Goal: Information Seeking & Learning: Compare options

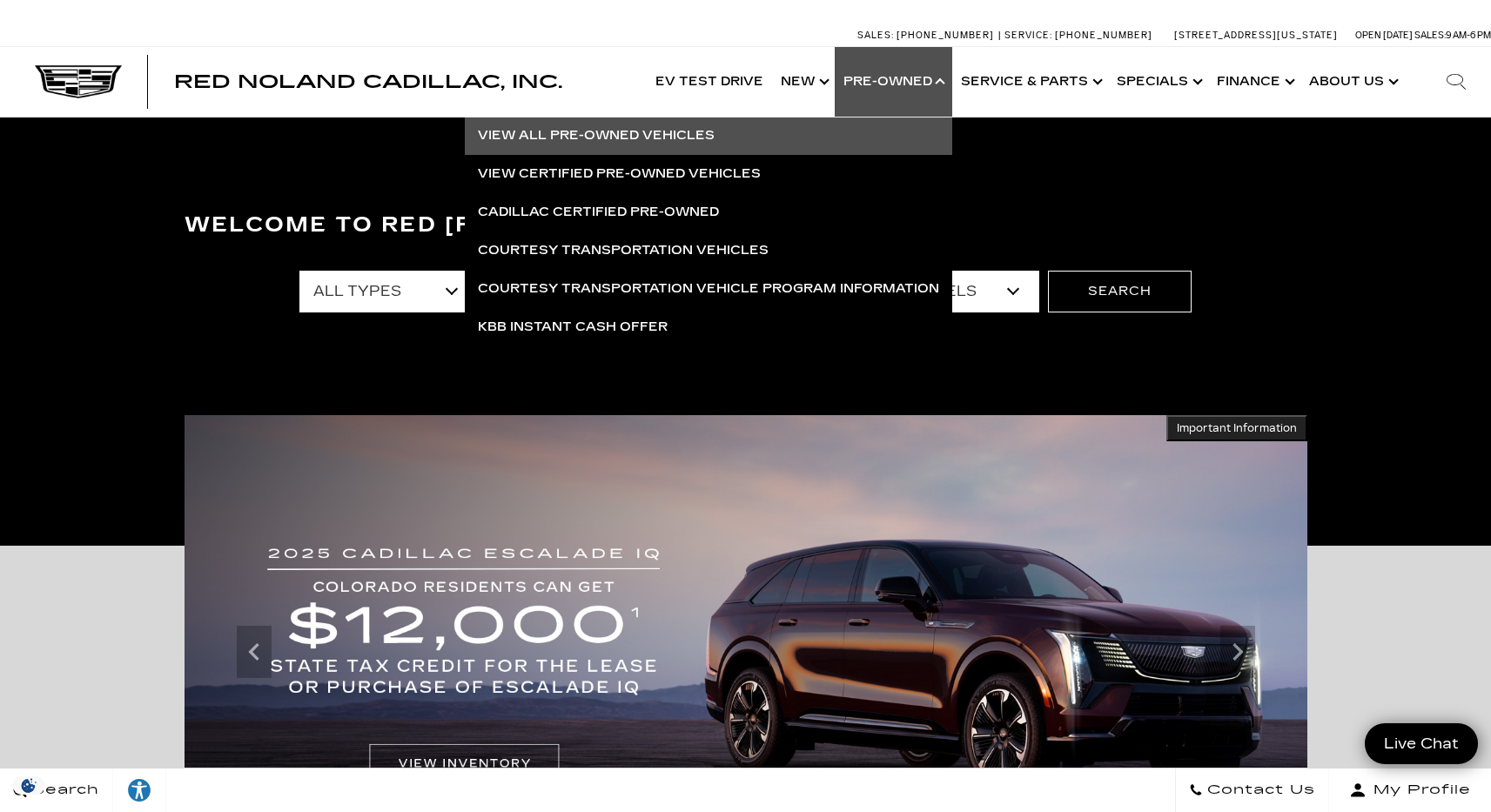
click at [649, 135] on link "View All Pre-Owned Vehicles" at bounding box center [708, 136] width 488 height 39
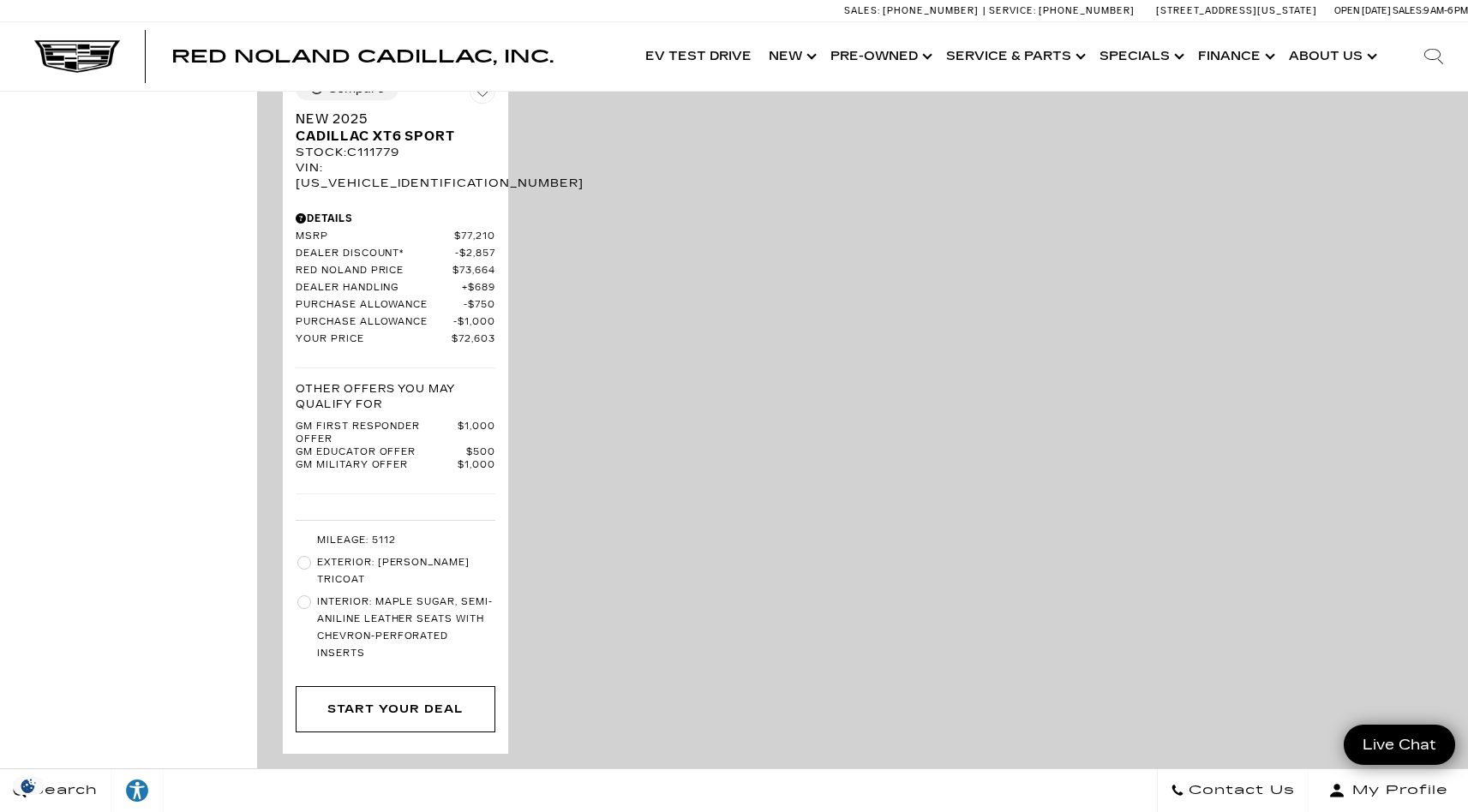
scroll to position [3933, 0]
click at [1431, 770] on icon "next page" at bounding box center [1425, 784] width 11 height 27
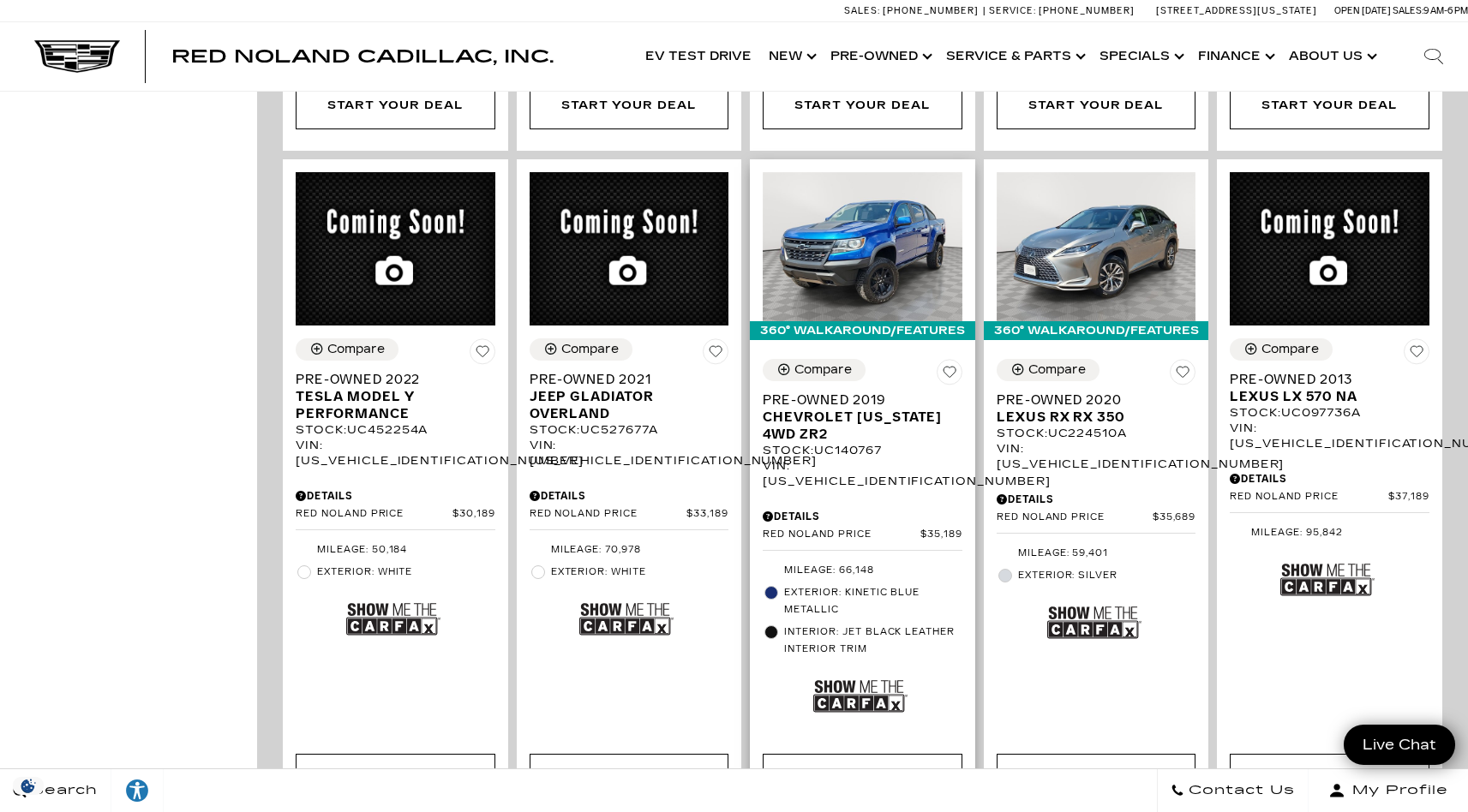
scroll to position [2535, 0]
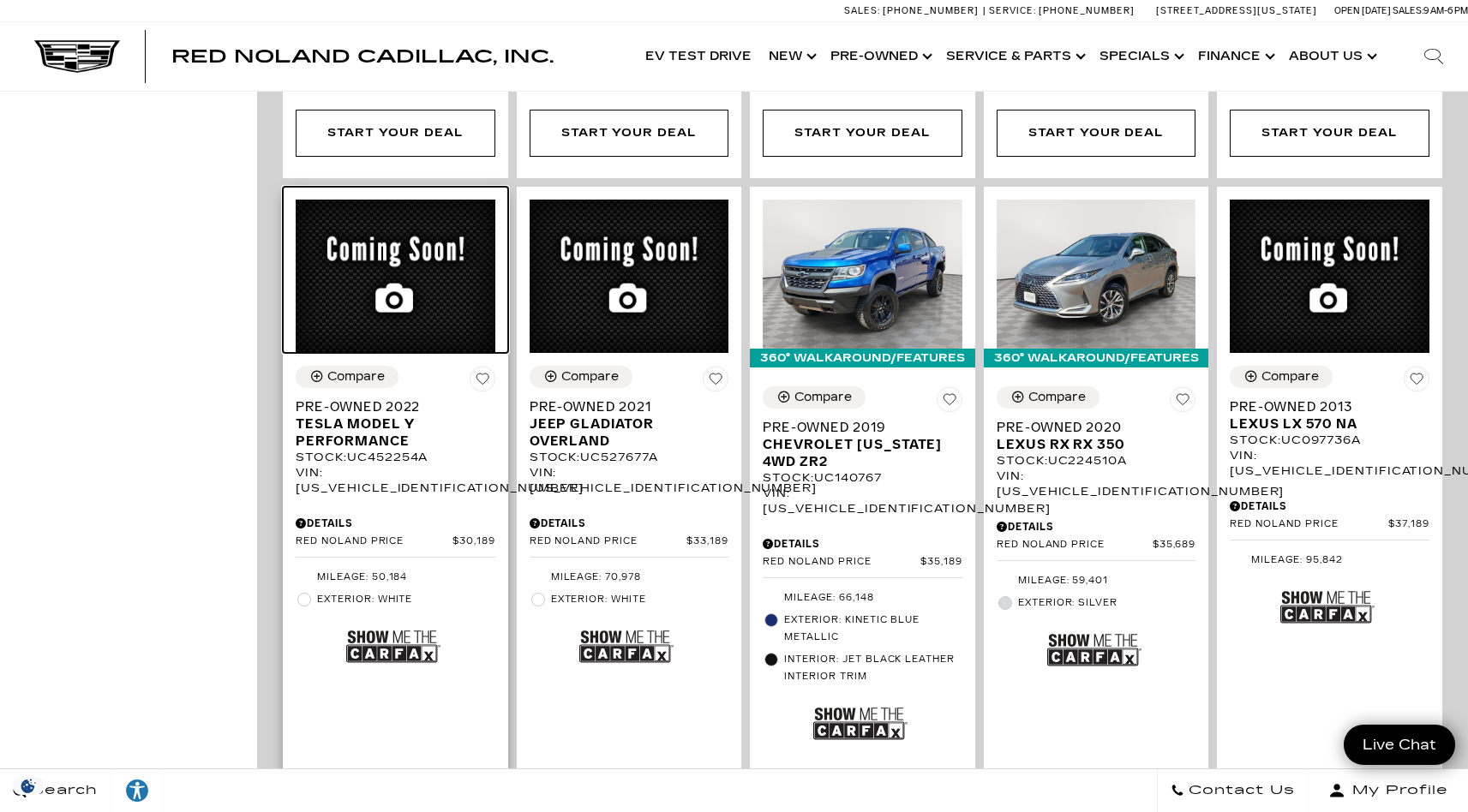
click at [364, 215] on img at bounding box center [395, 277] width 200 height 154
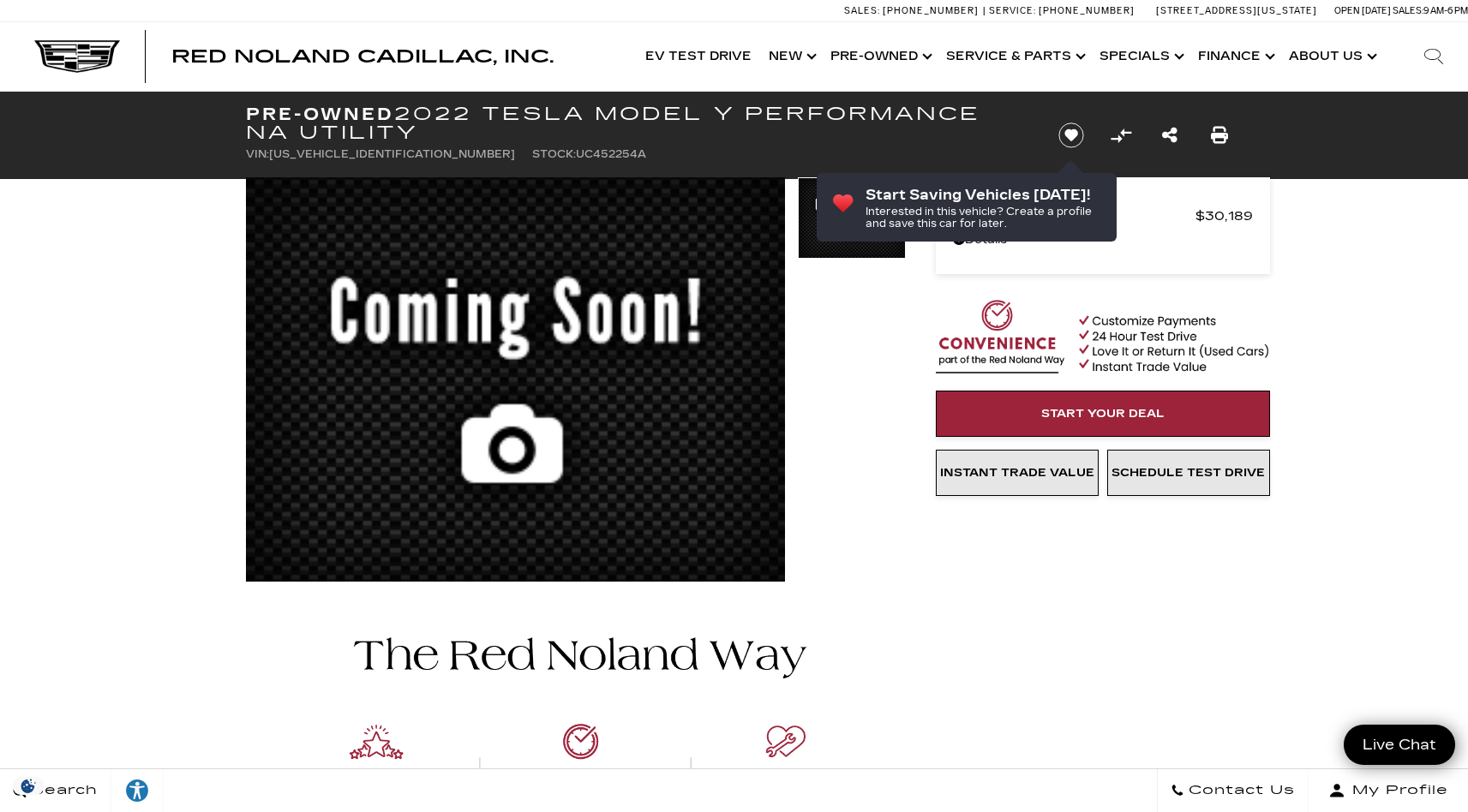
drag, startPoint x: 247, startPoint y: 108, endPoint x: 513, endPoint y: 136, distance: 267.5
click at [513, 136] on h1 "Pre-Owned 2022 Tesla Model Y Performance NA Utility" at bounding box center [638, 124] width 784 height 38
click at [401, 119] on h1 "Pre-Owned 2022 Tesla Model Y Performance NA Utility" at bounding box center [638, 124] width 784 height 38
drag, startPoint x: 402, startPoint y: 114, endPoint x: 439, endPoint y: 131, distance: 40.7
click at [439, 131] on h1 "Pre-Owned 2022 Tesla Model Y Performance NA Utility" at bounding box center [638, 124] width 784 height 38
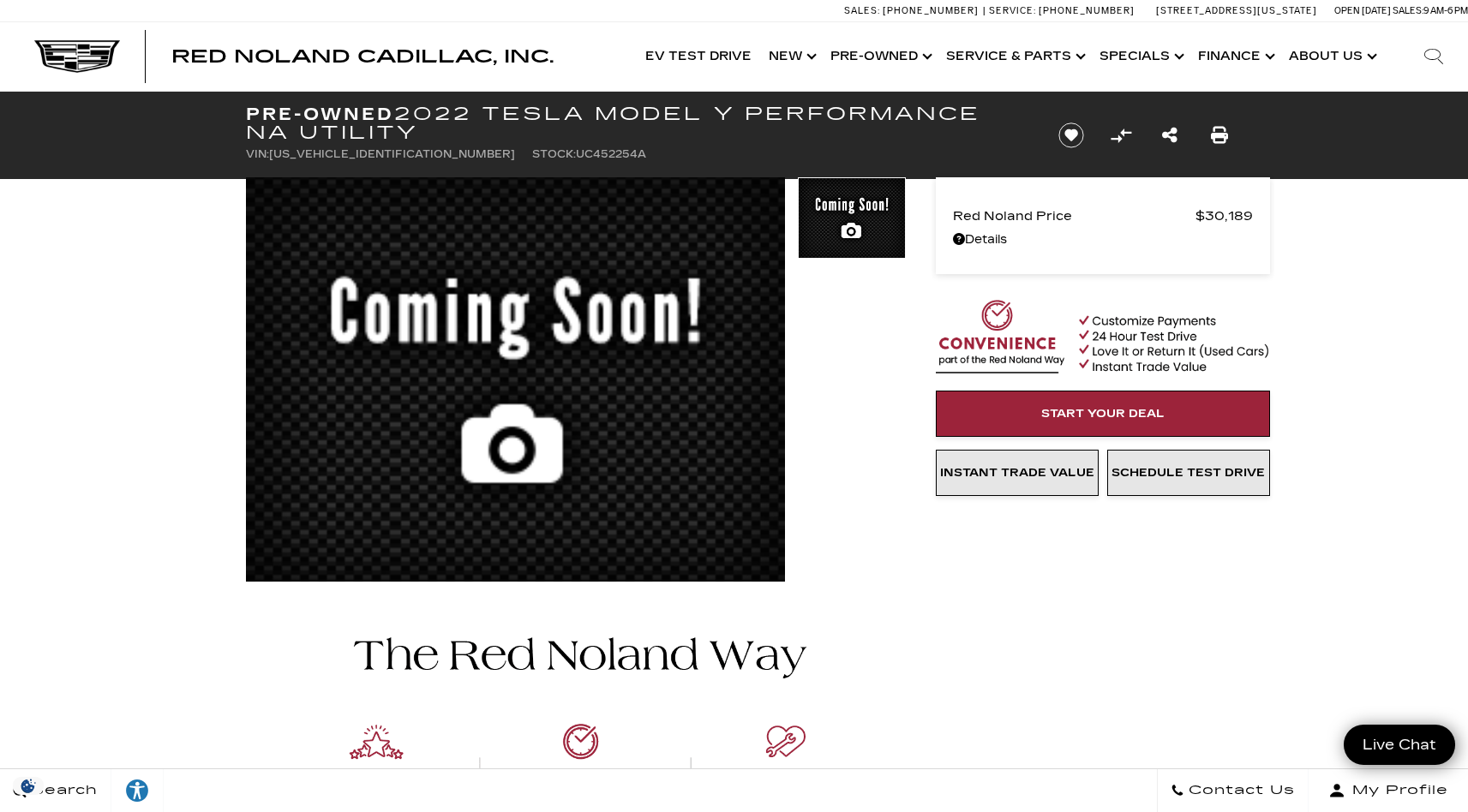
copy h1 "2022 Tesla Model Y Performance NA Utility"
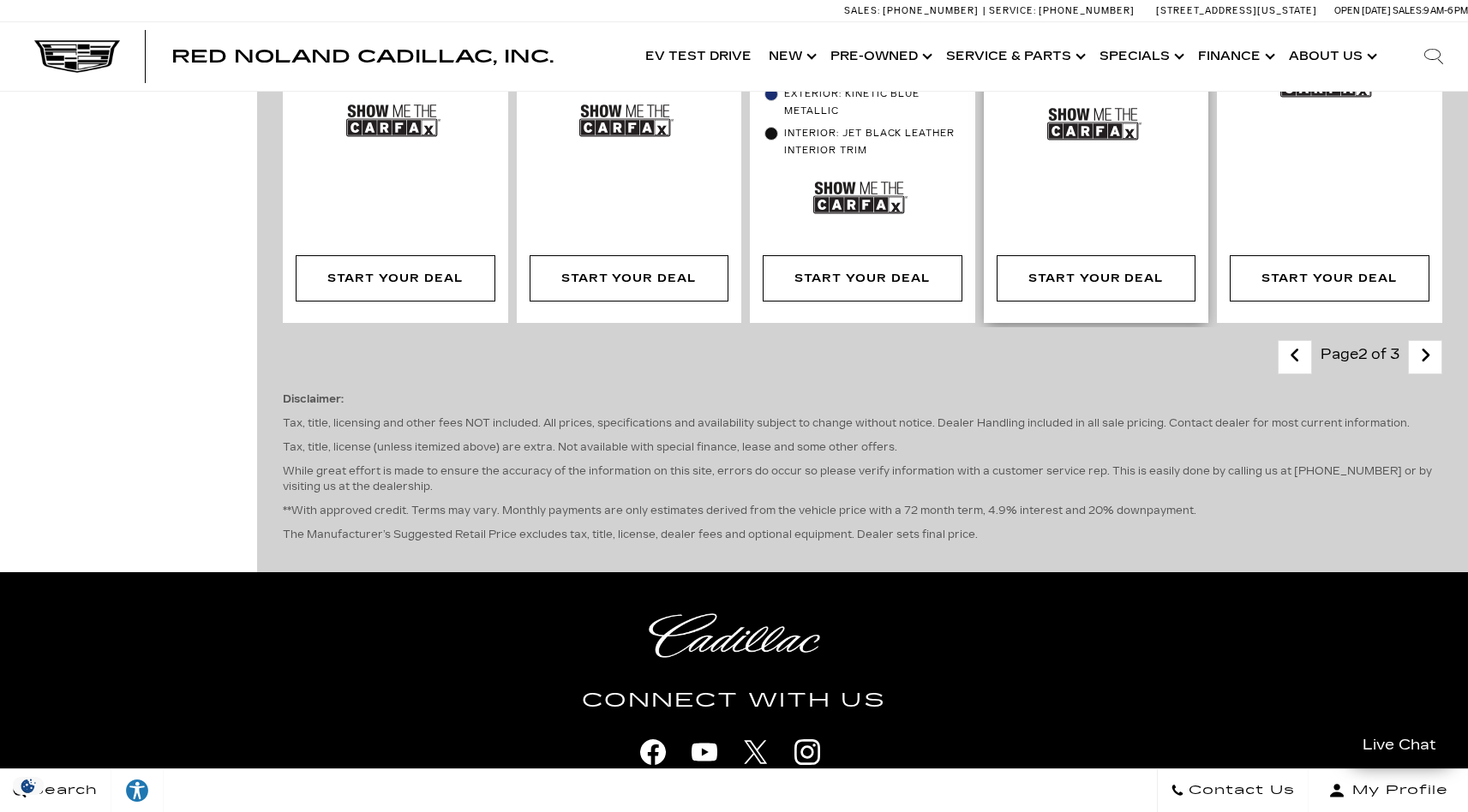
scroll to position [2742, 0]
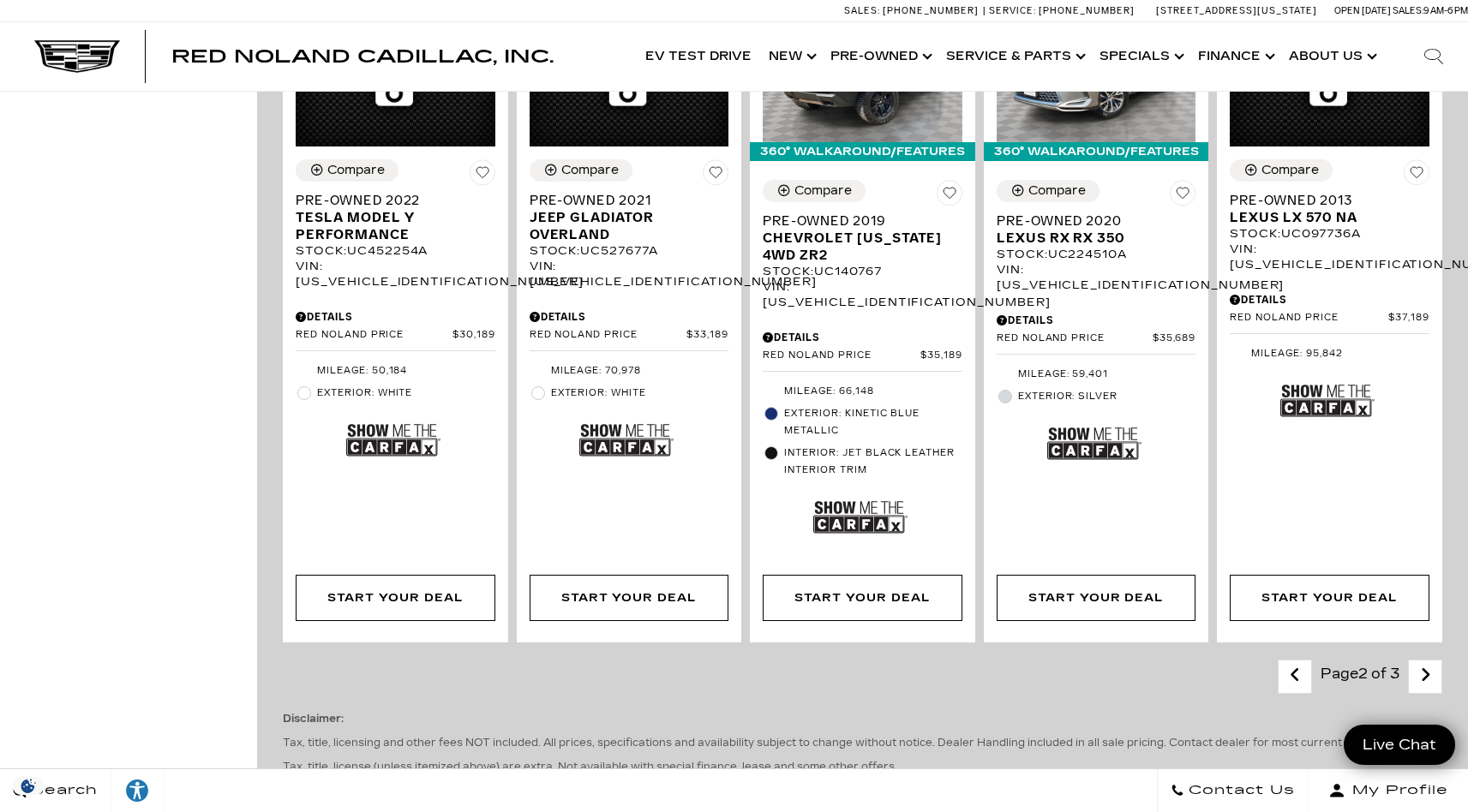
click at [1427, 662] on link "Next - Page" at bounding box center [1425, 676] width 37 height 30
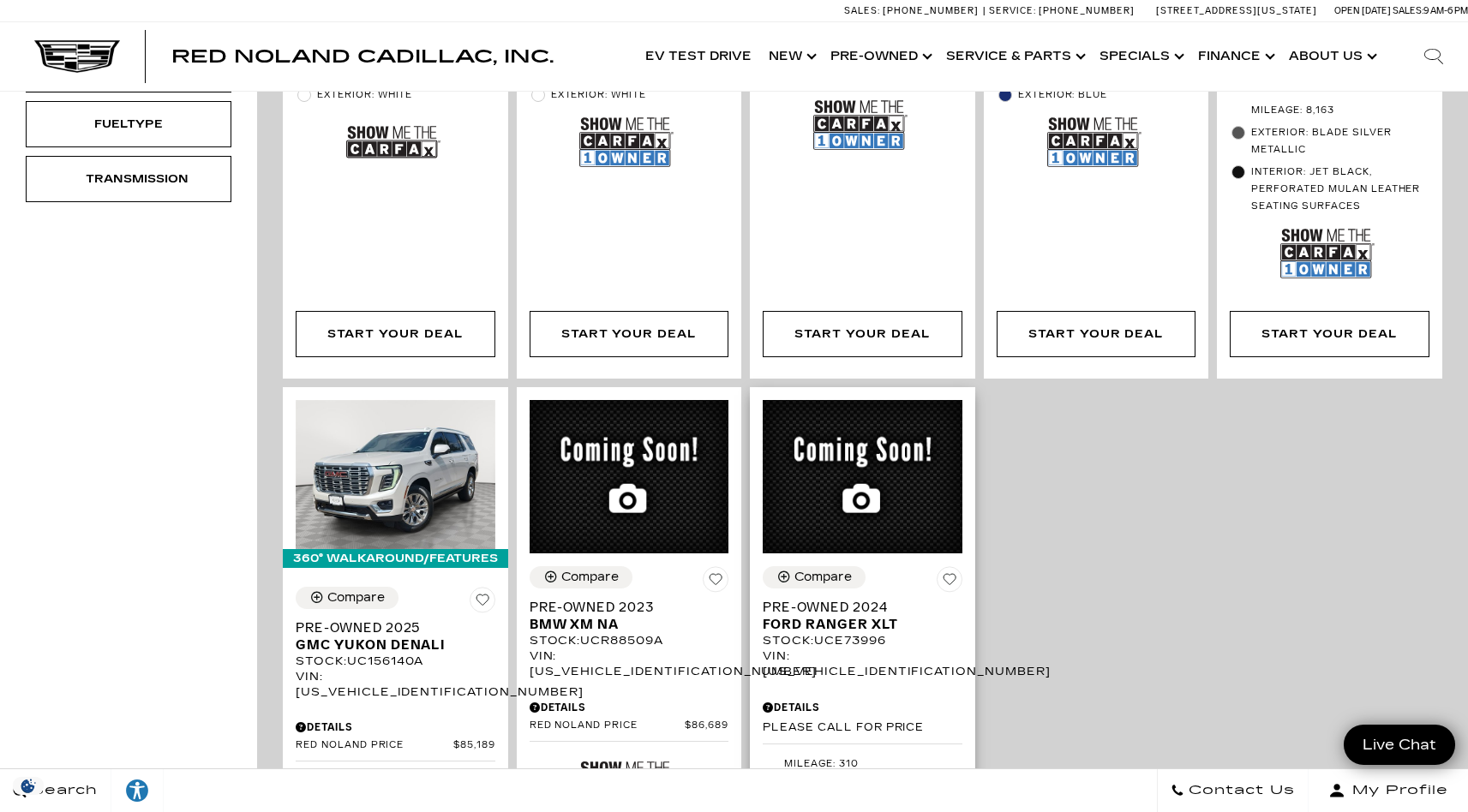
scroll to position [926, 0]
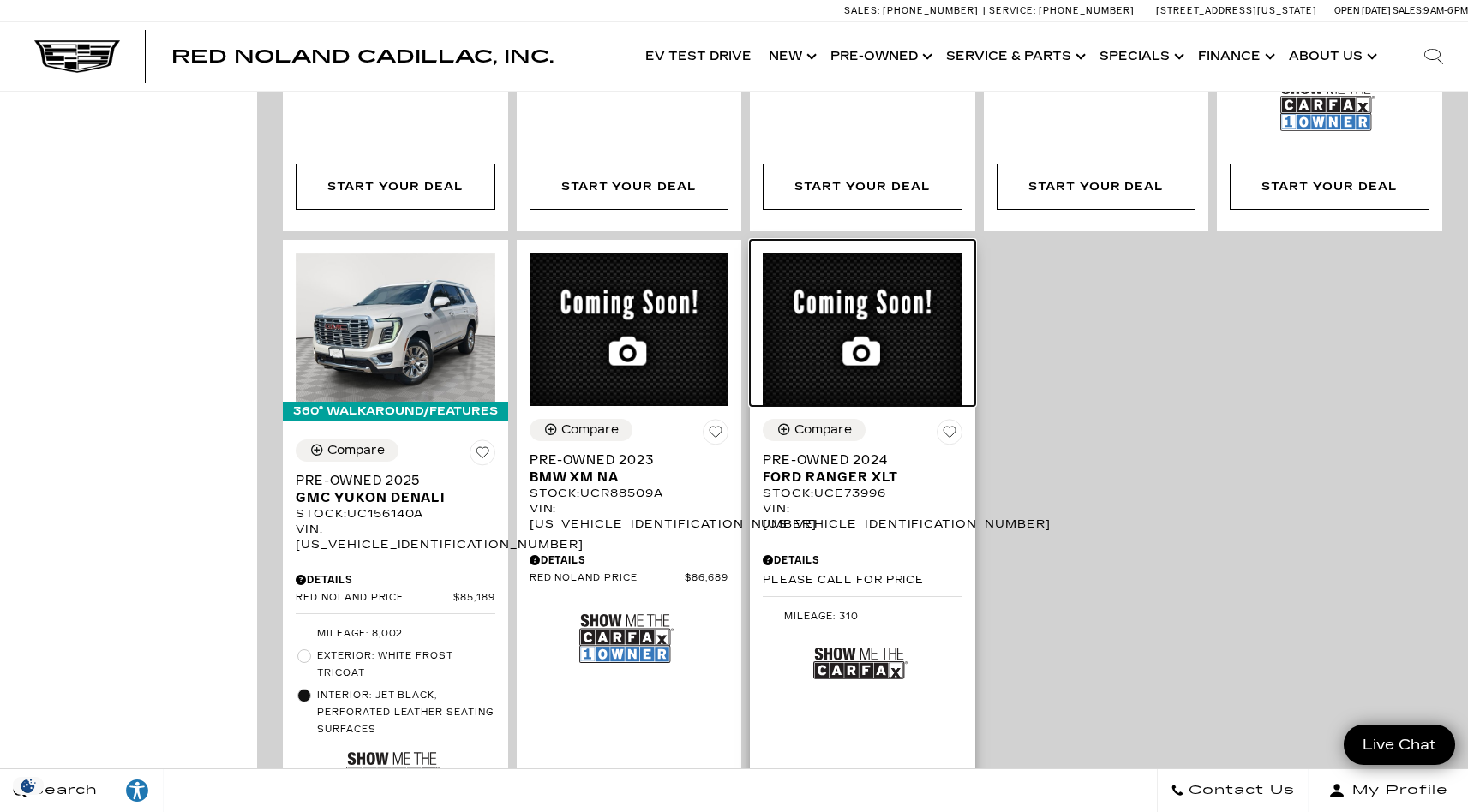
click at [911, 304] on img at bounding box center [862, 330] width 200 height 154
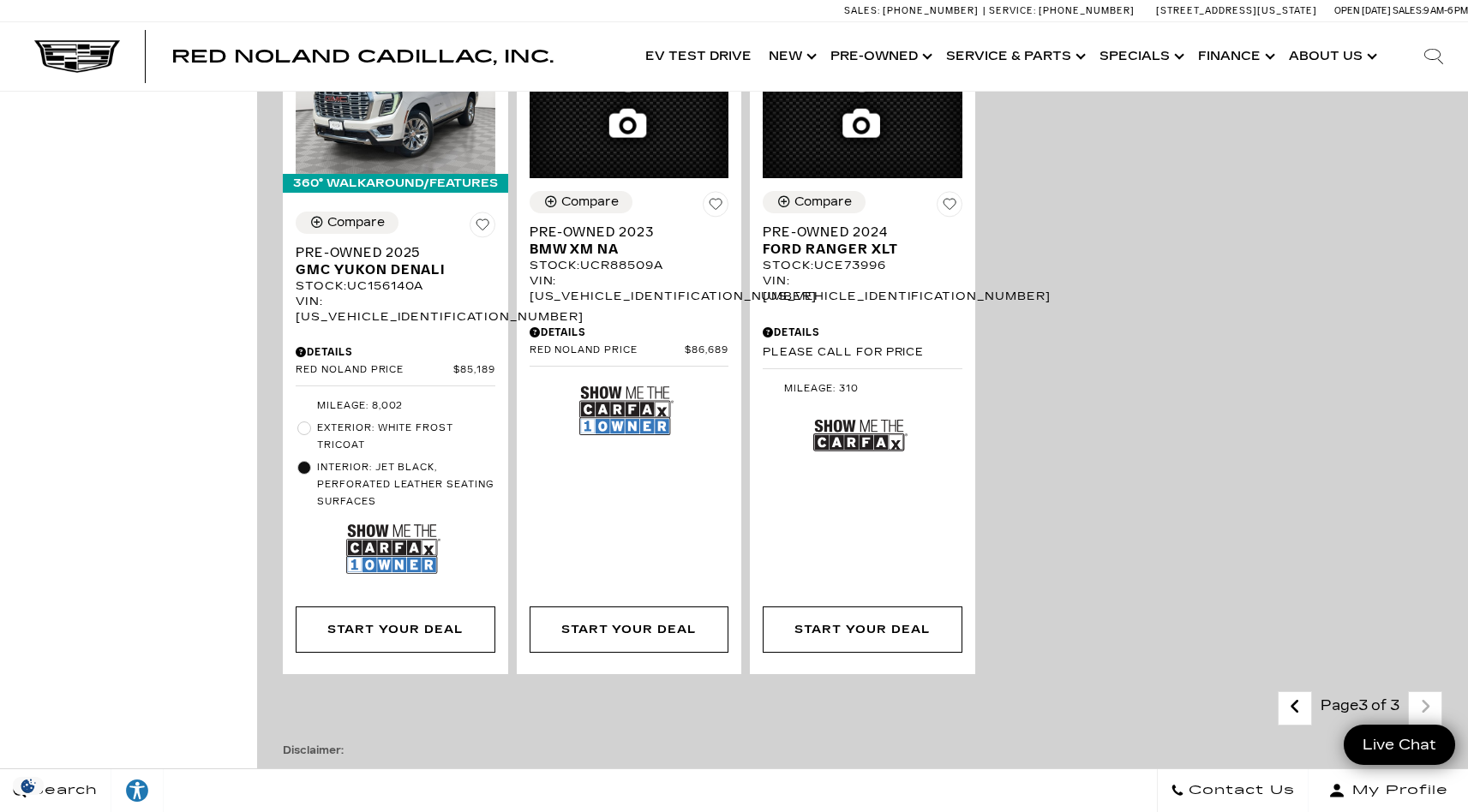
scroll to position [1519, 0]
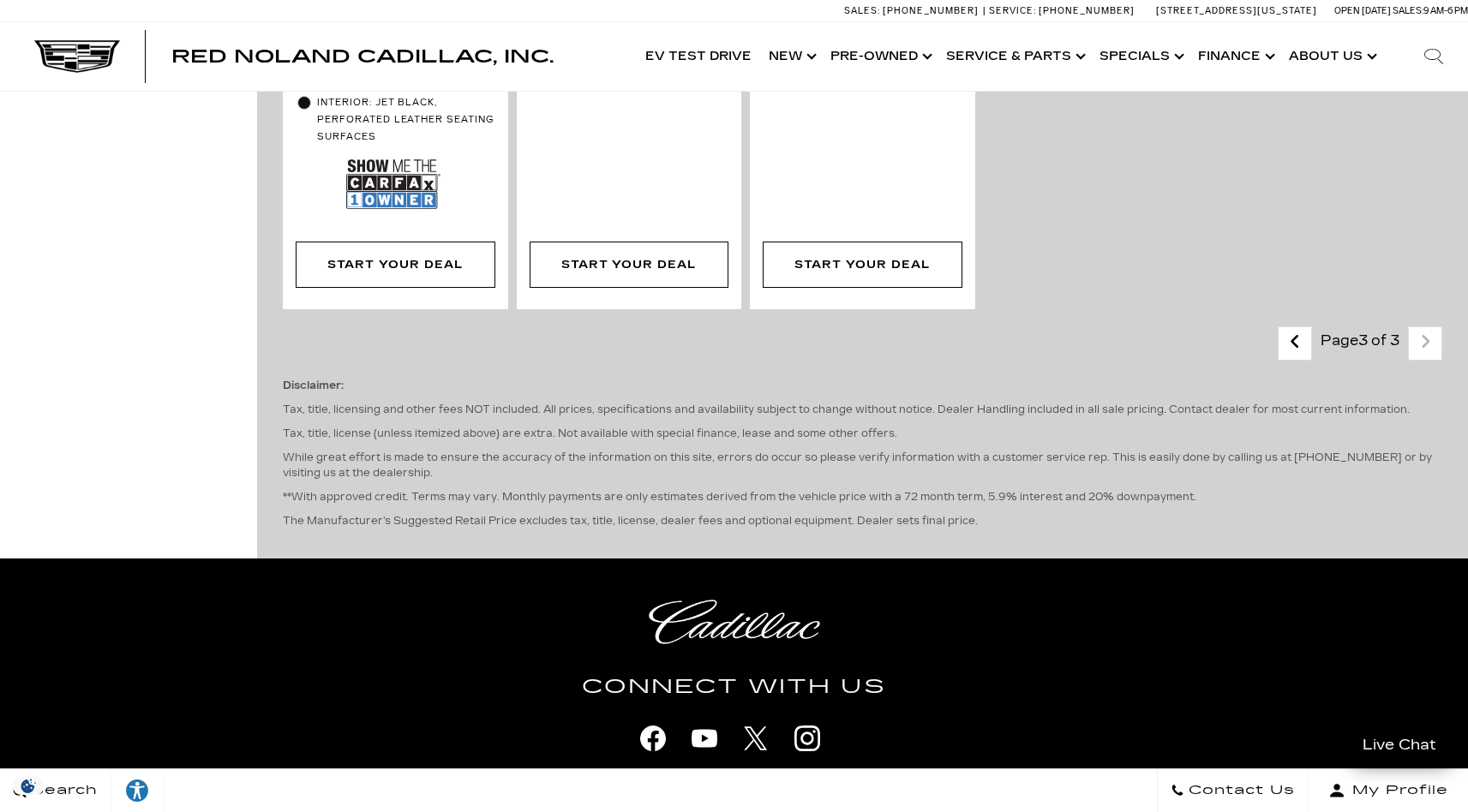
click at [1294, 328] on link "Last - Page" at bounding box center [1295, 343] width 37 height 30
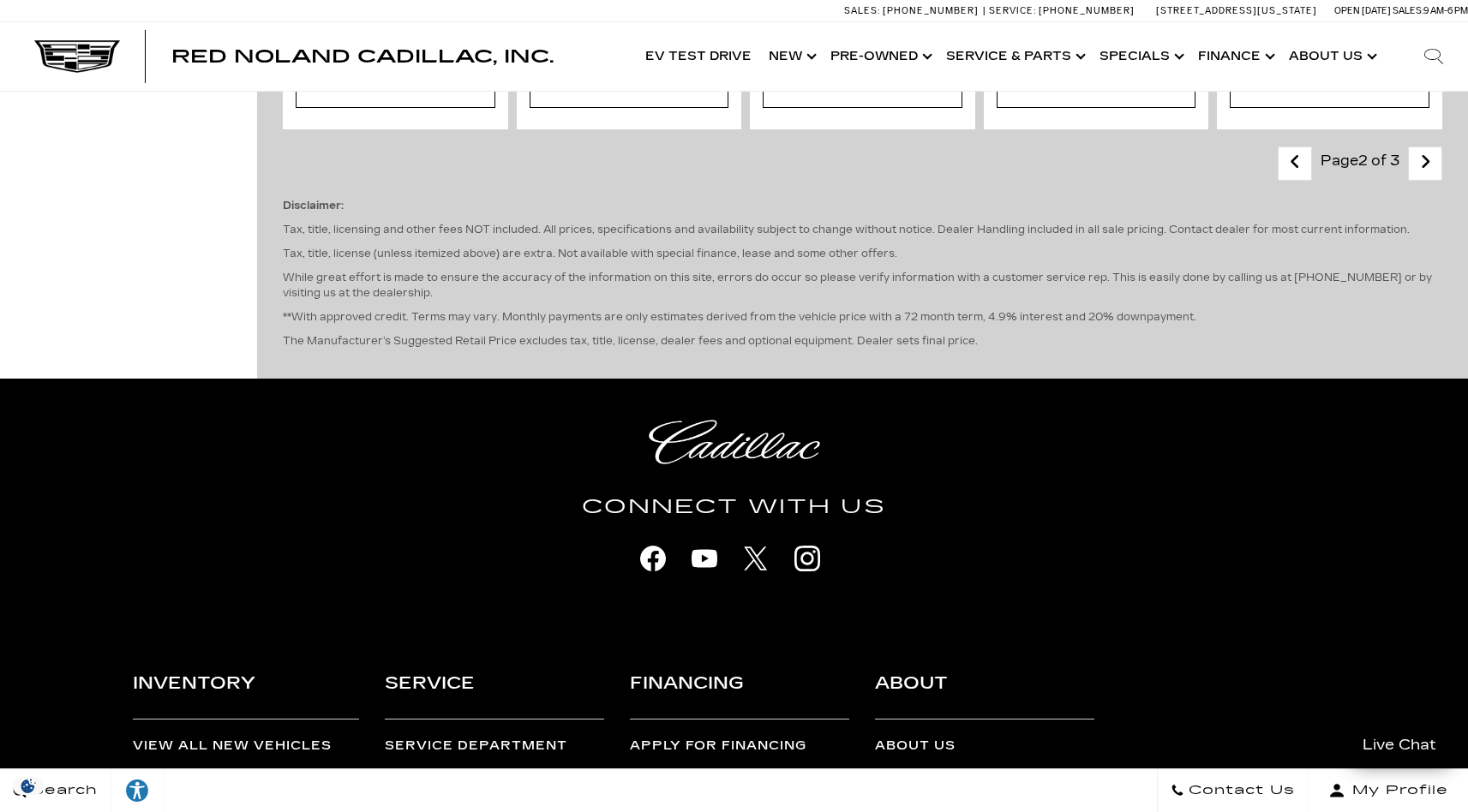
scroll to position [3080, 0]
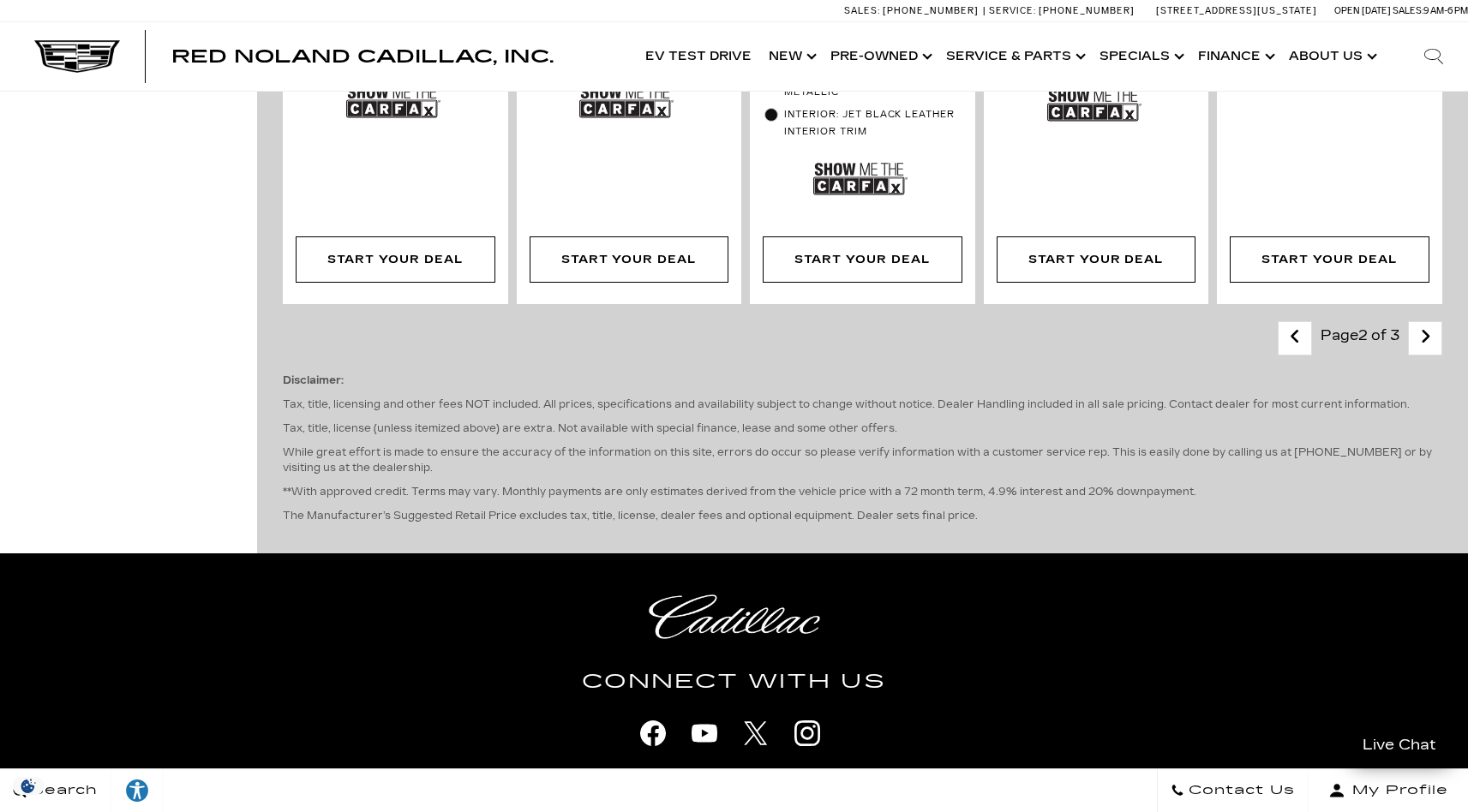
click at [1301, 323] on icon "previous page" at bounding box center [1295, 336] width 11 height 27
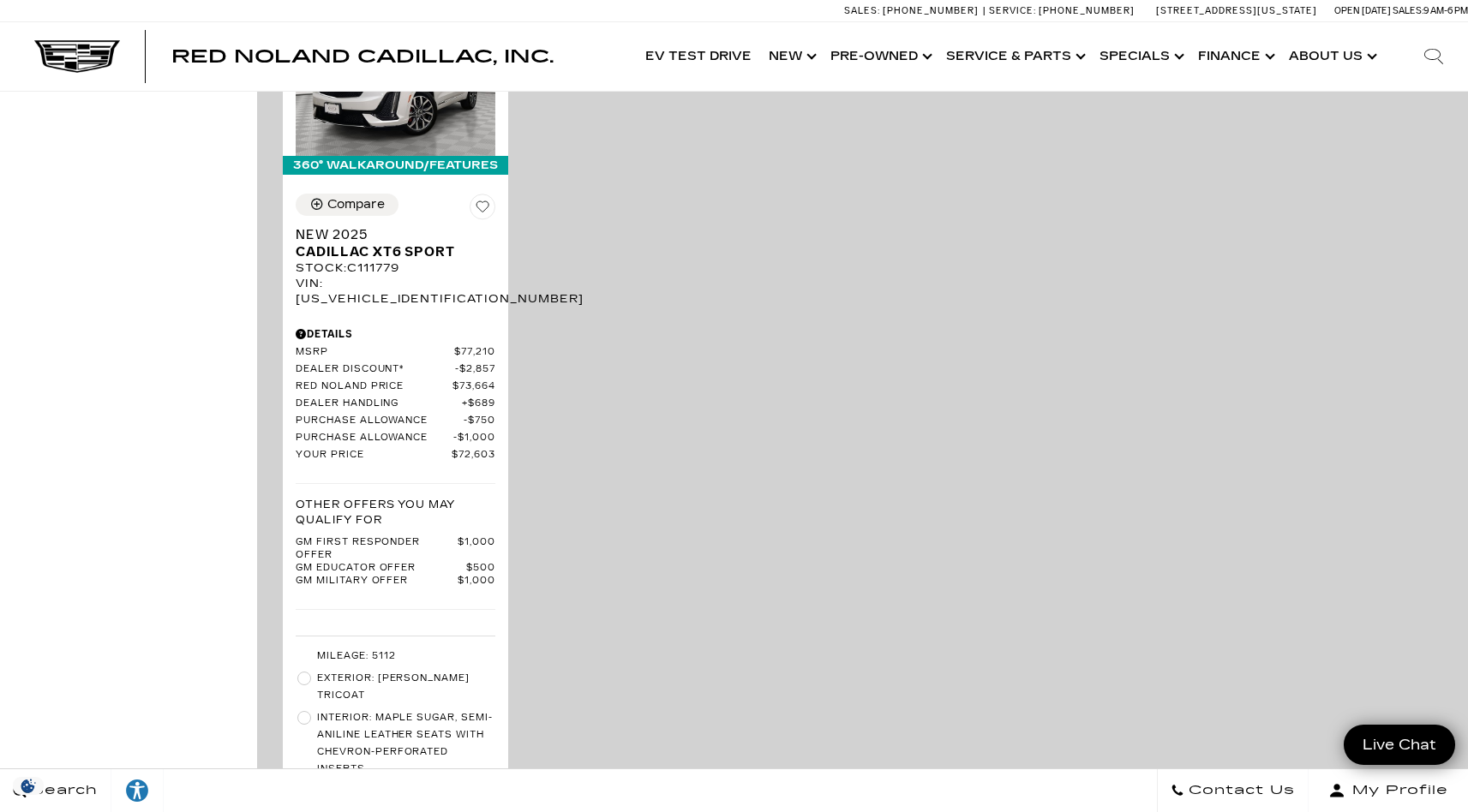
scroll to position [3950, 0]
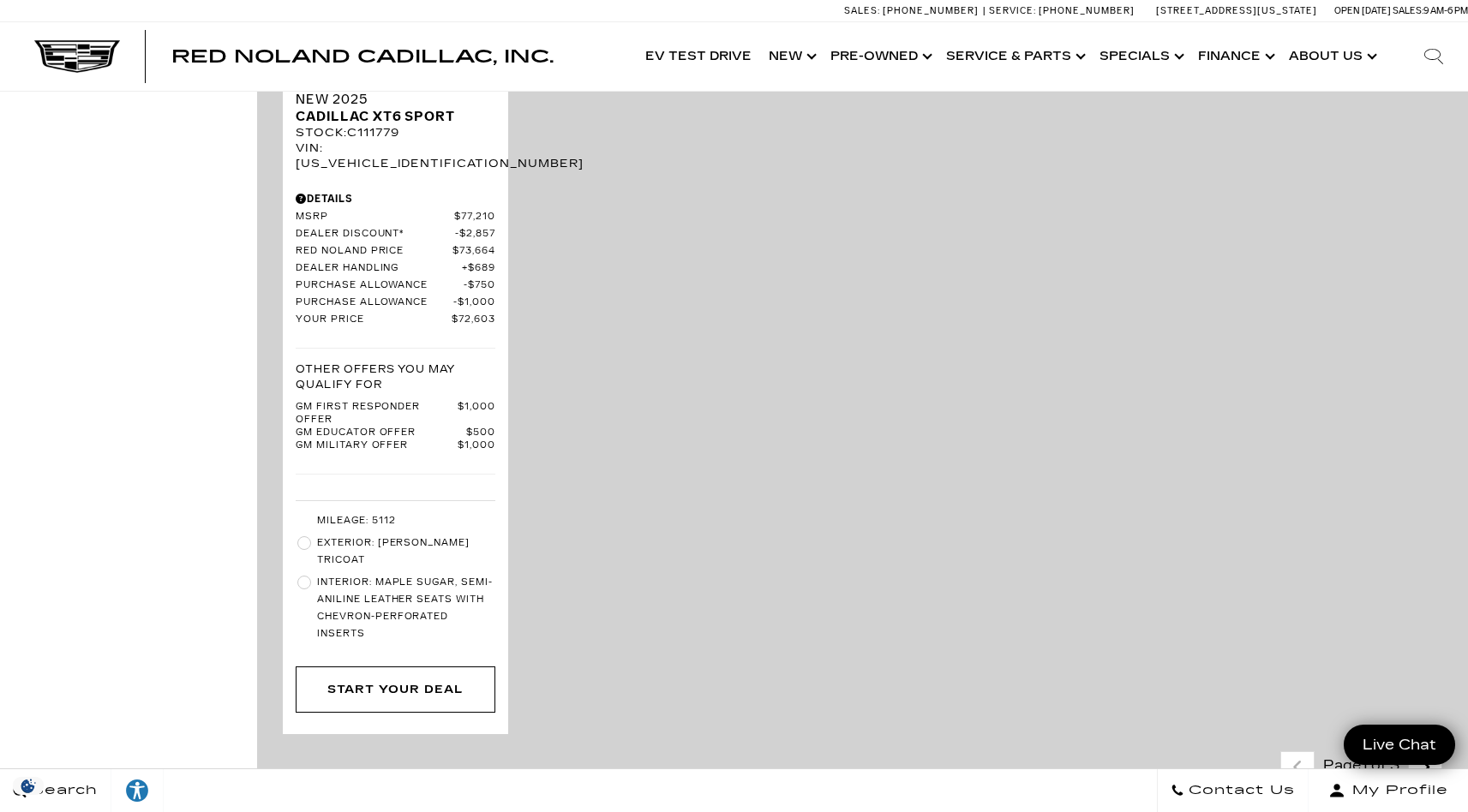
click at [1431, 754] on icon "next page" at bounding box center [1425, 768] width 11 height 27
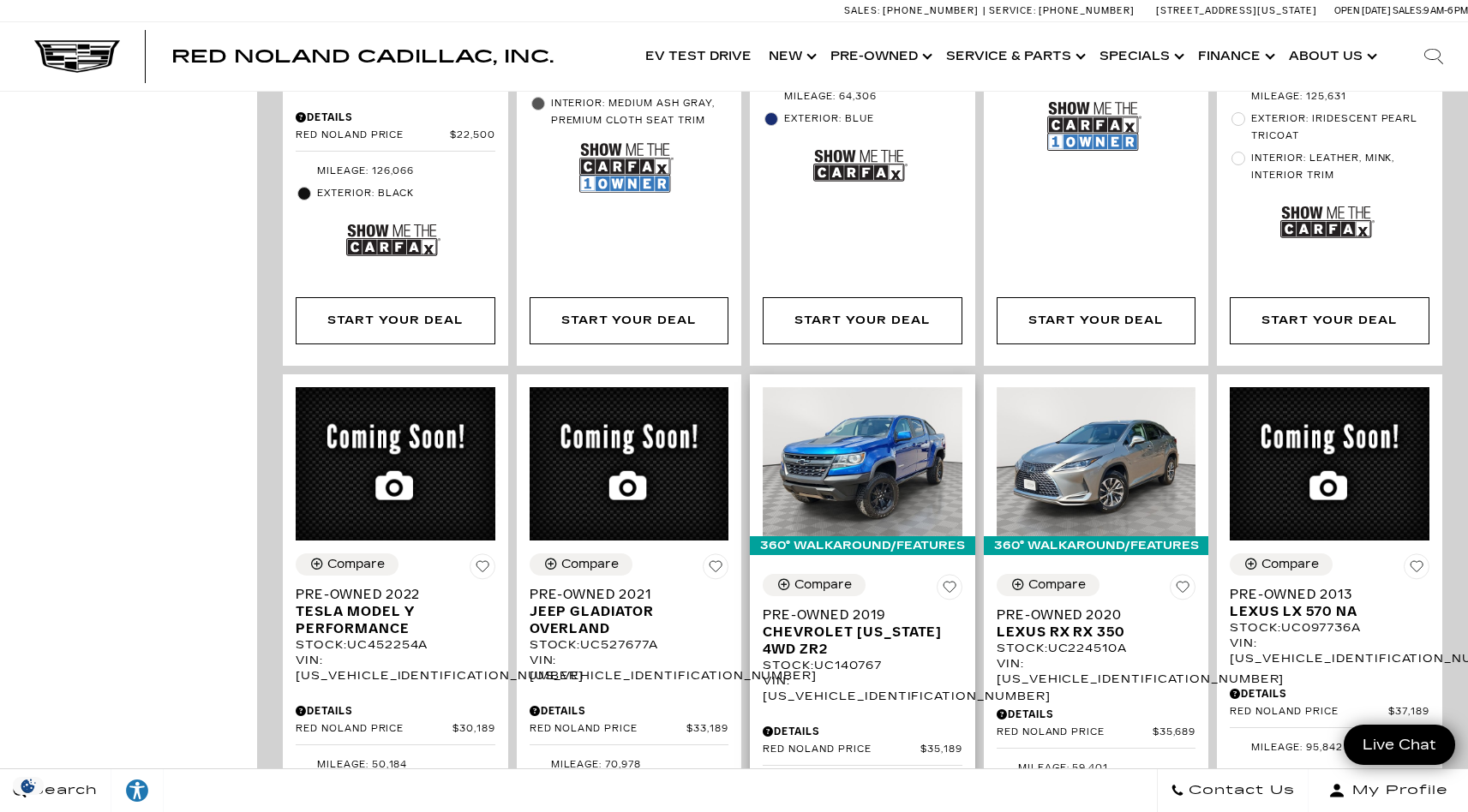
scroll to position [2390, 0]
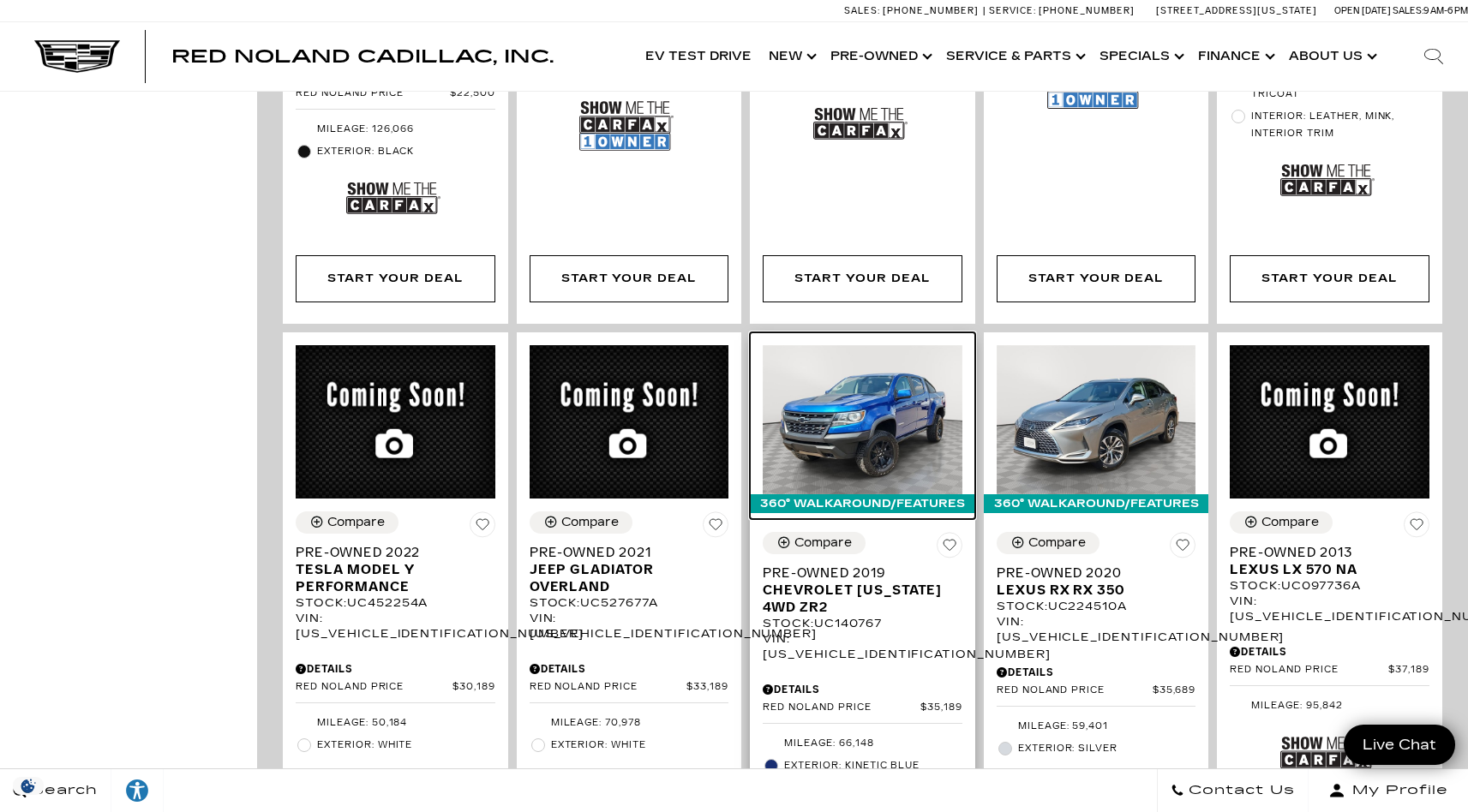
click at [854, 374] on img at bounding box center [862, 420] width 200 height 149
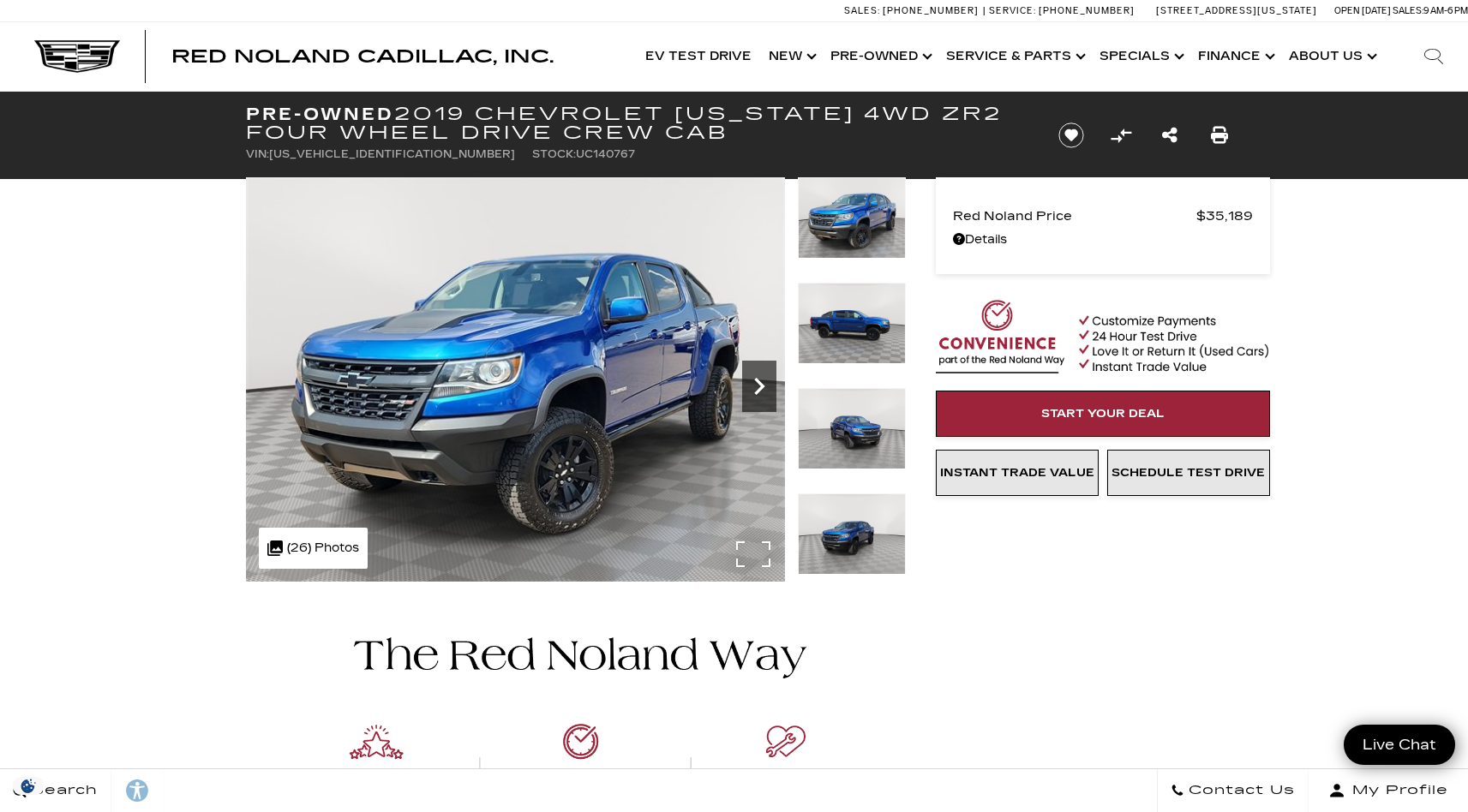
click at [763, 392] on icon "Next" at bounding box center [760, 386] width 34 height 34
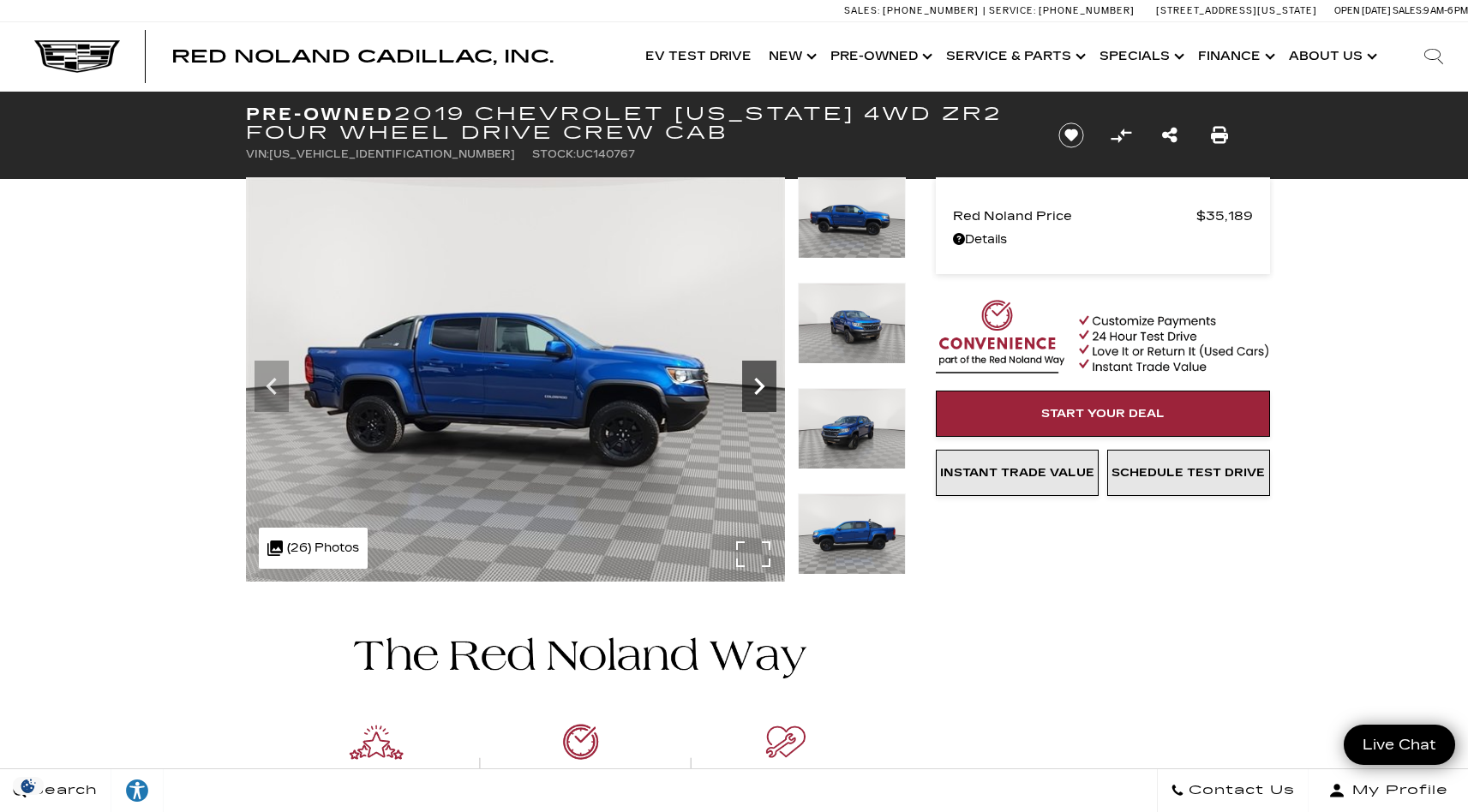
click at [764, 382] on icon "Next" at bounding box center [760, 386] width 34 height 34
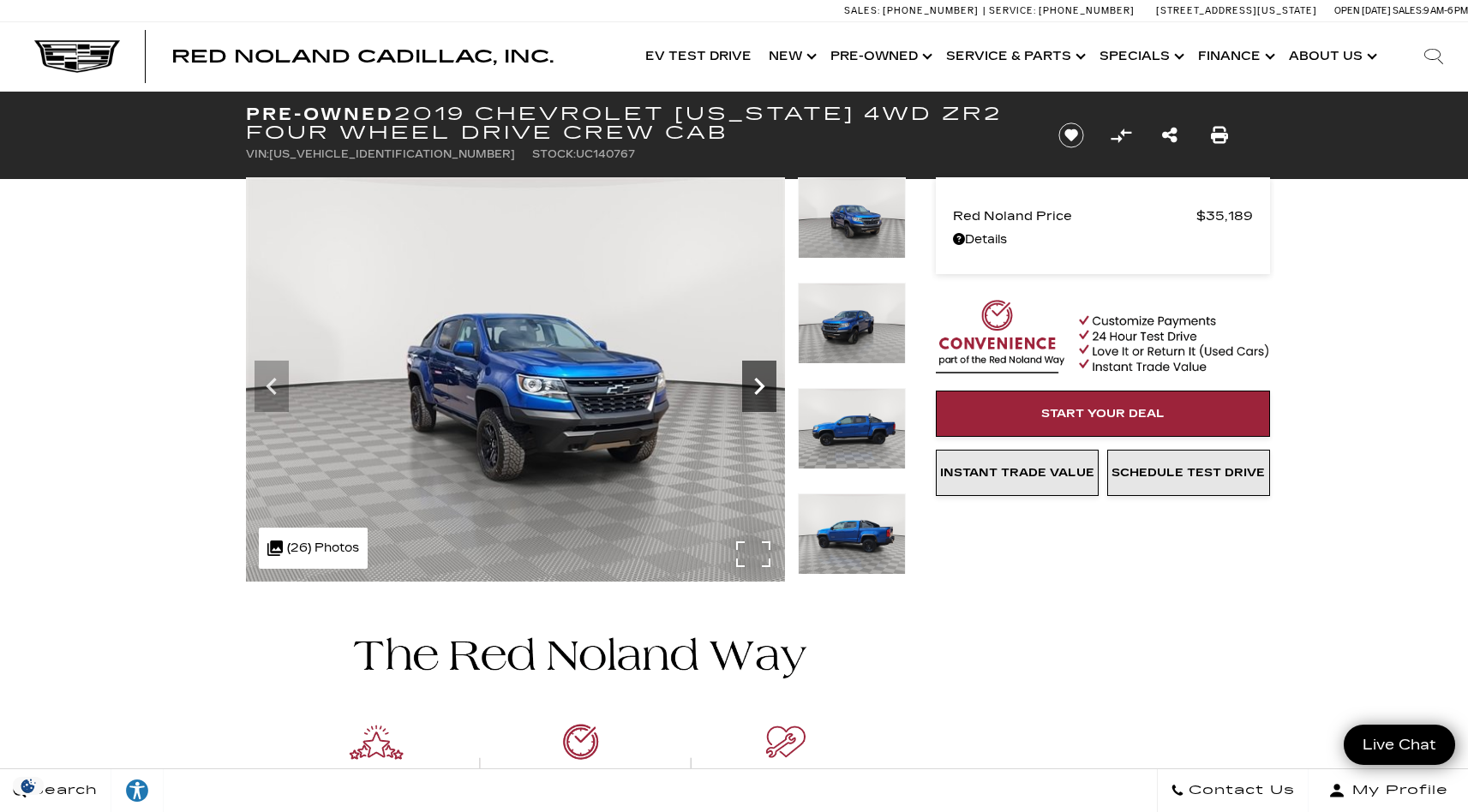
click at [763, 382] on icon "Next" at bounding box center [760, 386] width 34 height 34
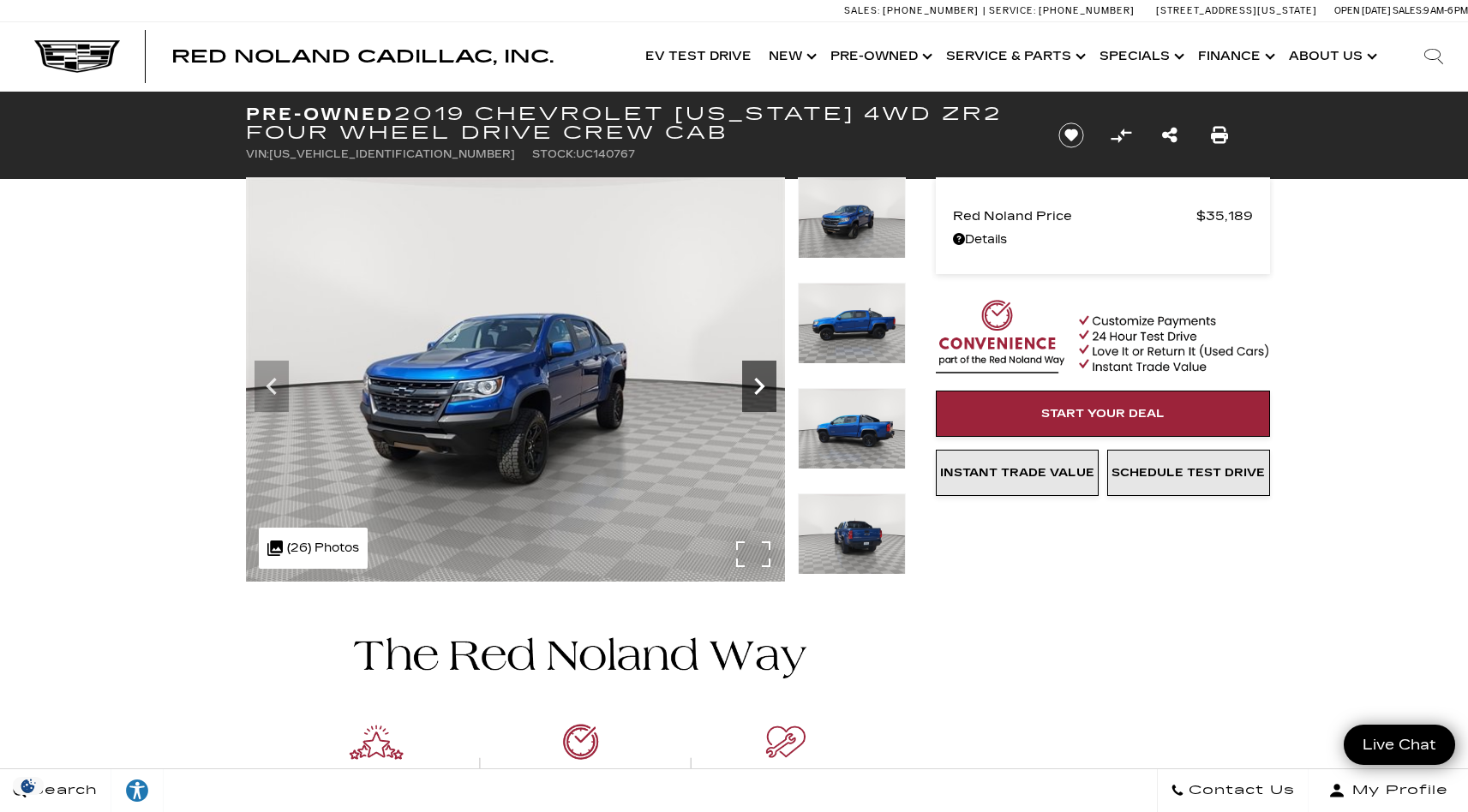
click at [762, 384] on icon "Next" at bounding box center [759, 386] width 10 height 17
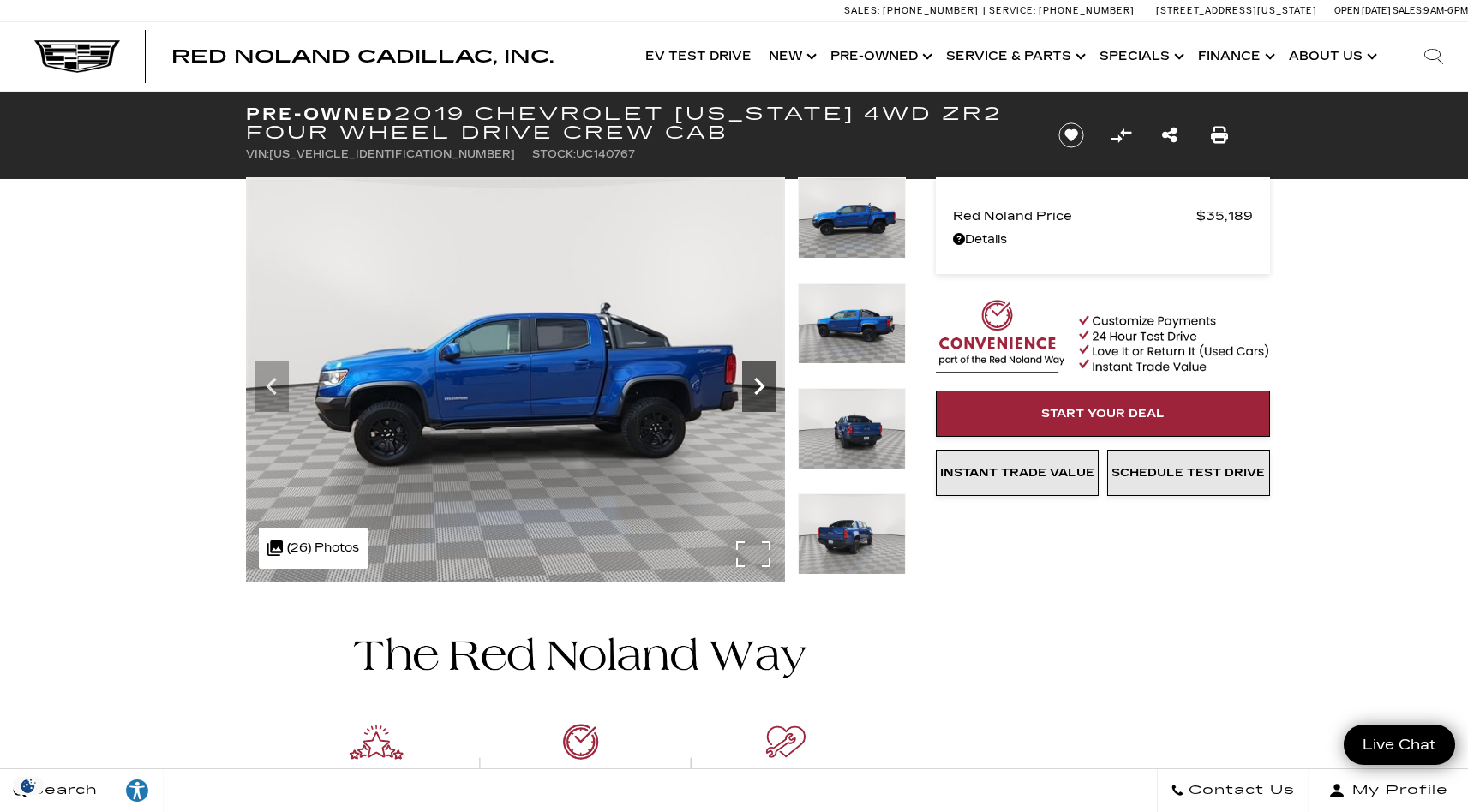
click at [762, 385] on icon "Next" at bounding box center [759, 386] width 10 height 17
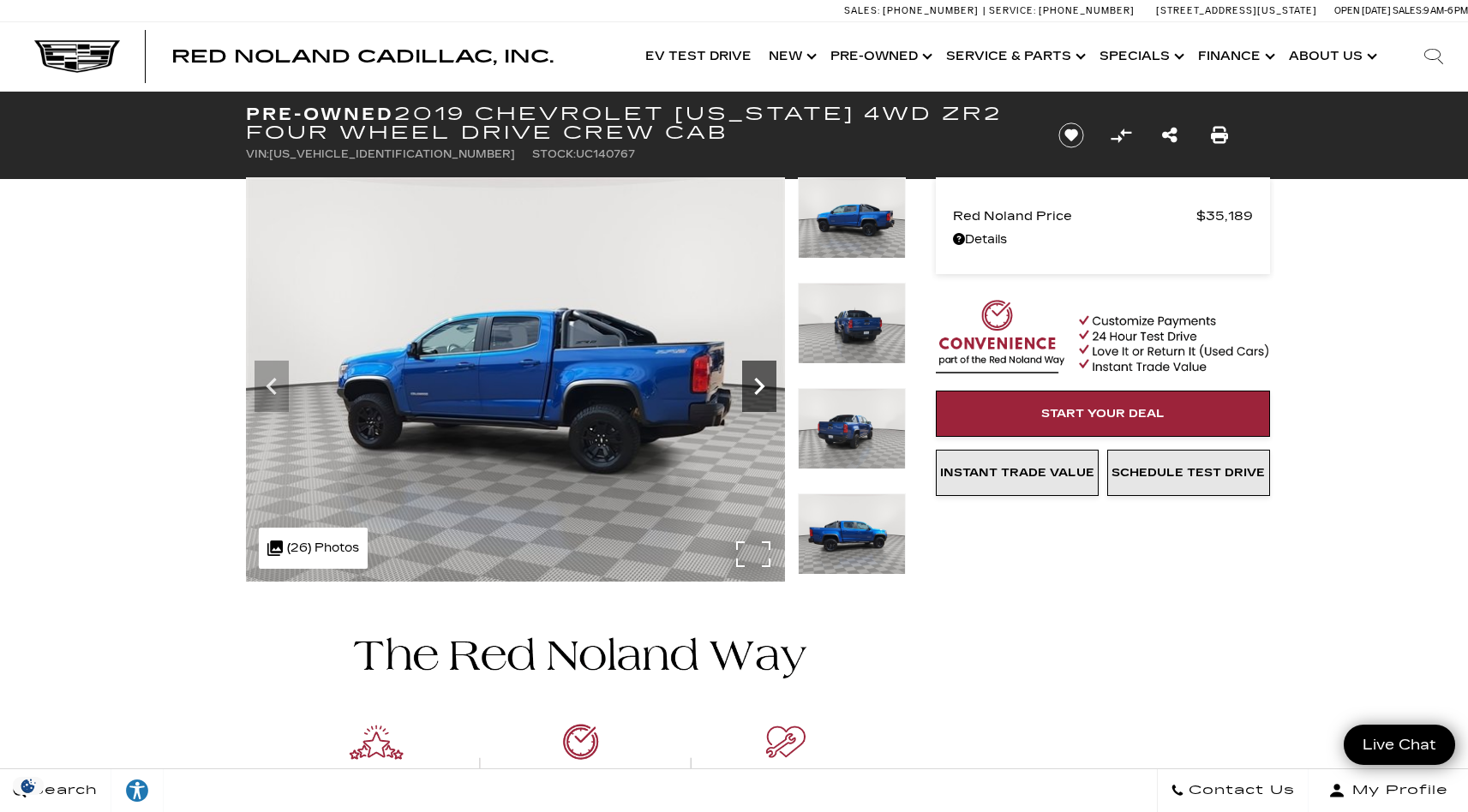
click at [762, 385] on icon "Next" at bounding box center [759, 386] width 10 height 17
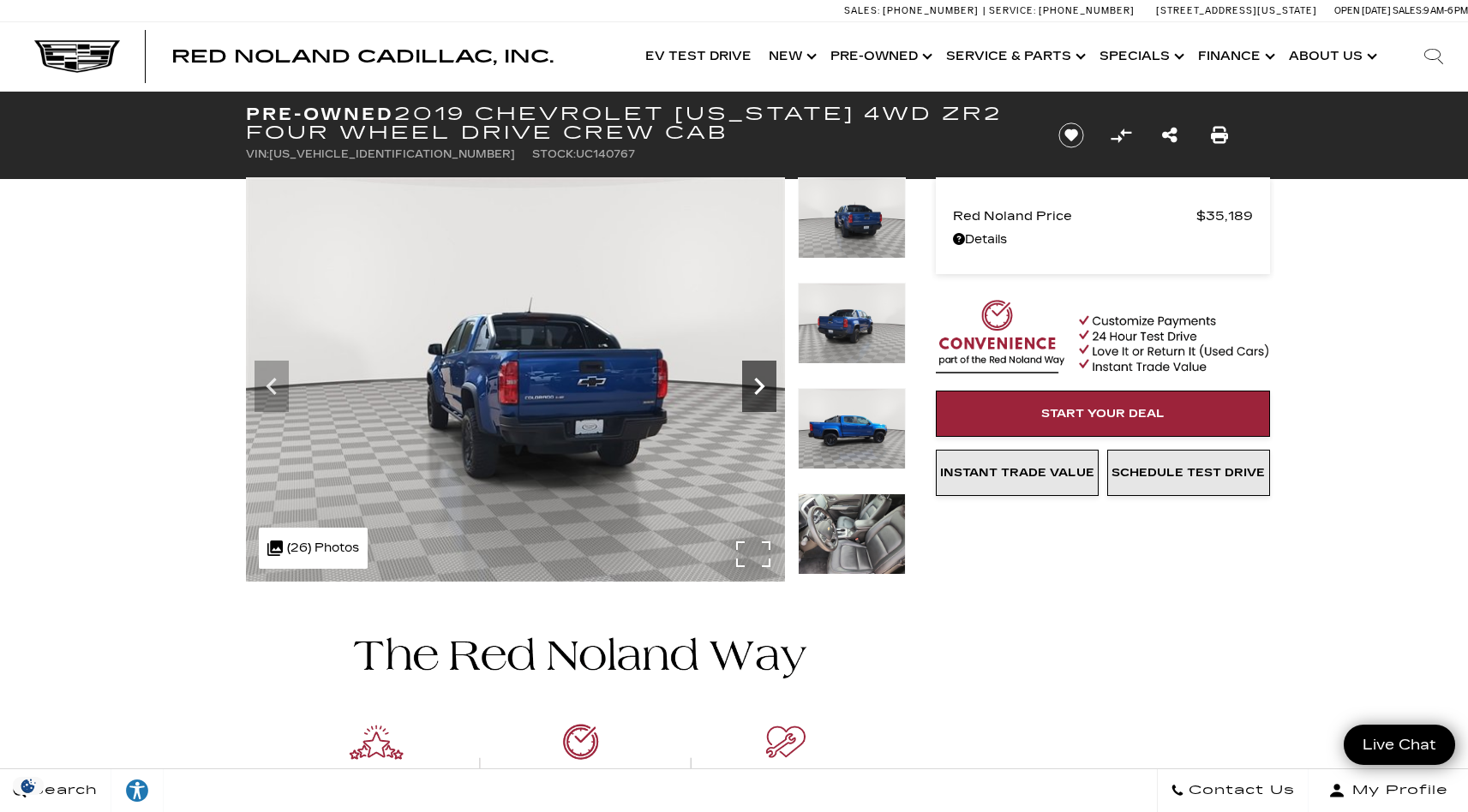
click at [762, 384] on icon "Next" at bounding box center [759, 386] width 10 height 17
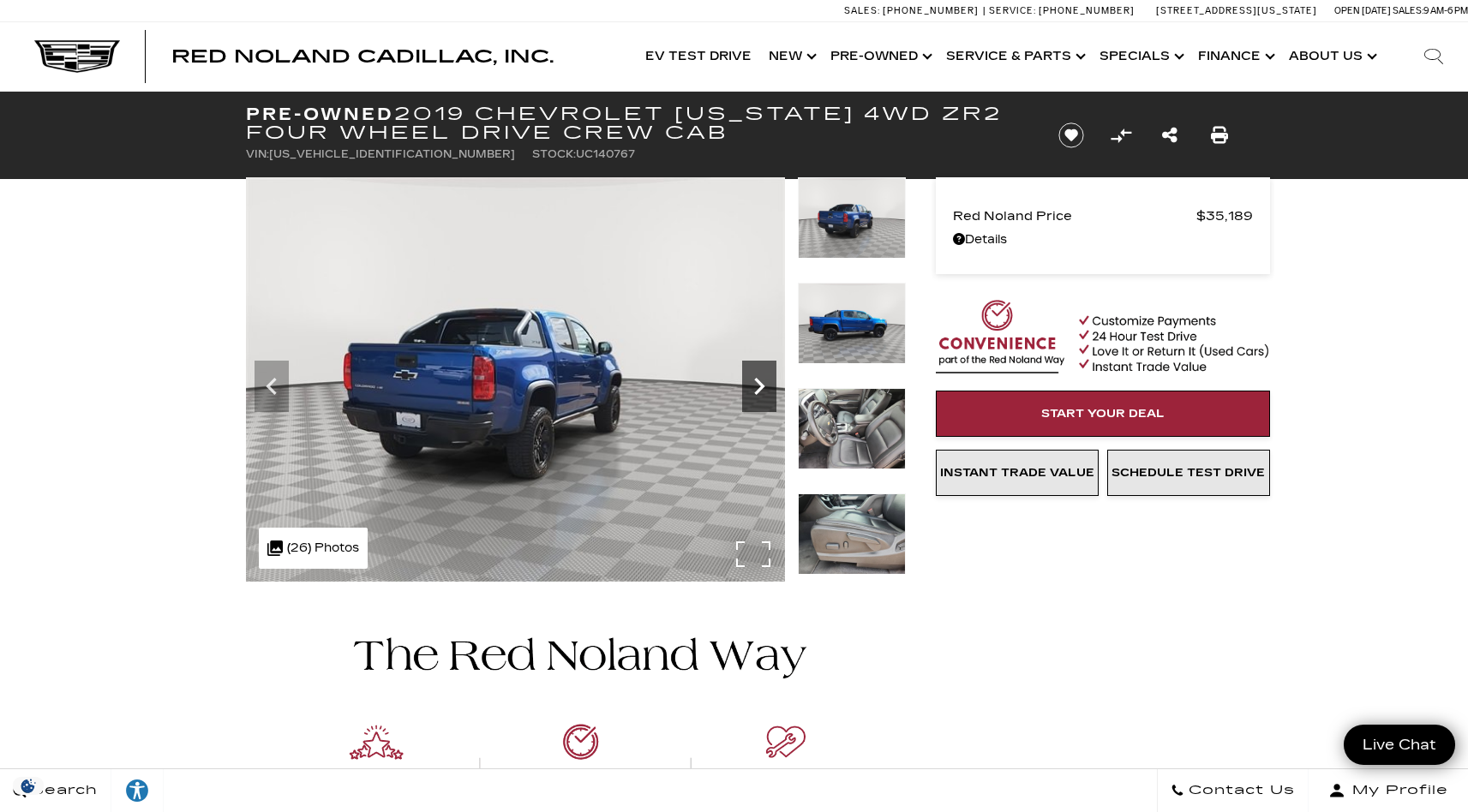
click at [762, 382] on icon "Next" at bounding box center [760, 386] width 34 height 34
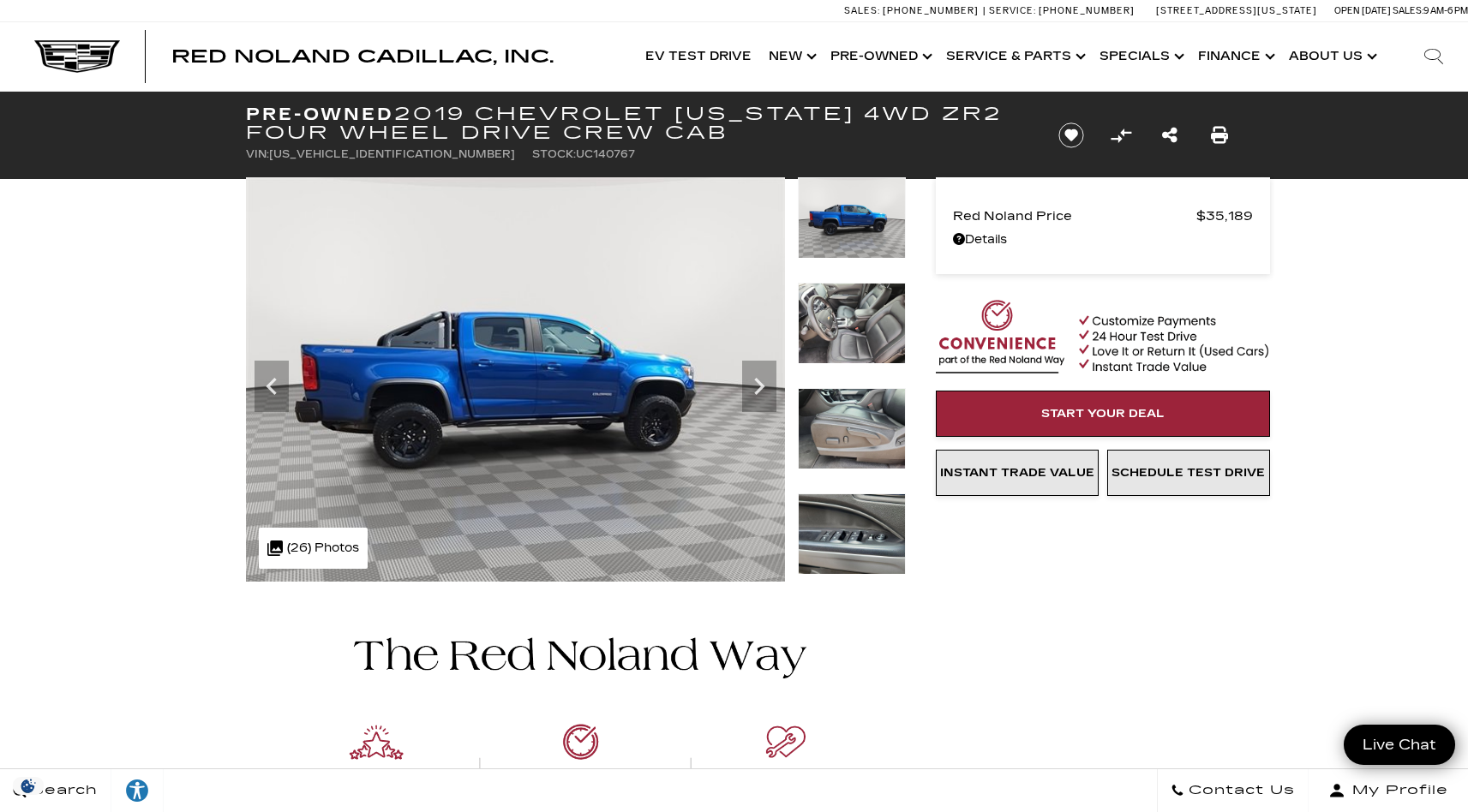
click at [858, 315] on img at bounding box center [851, 324] width 108 height 81
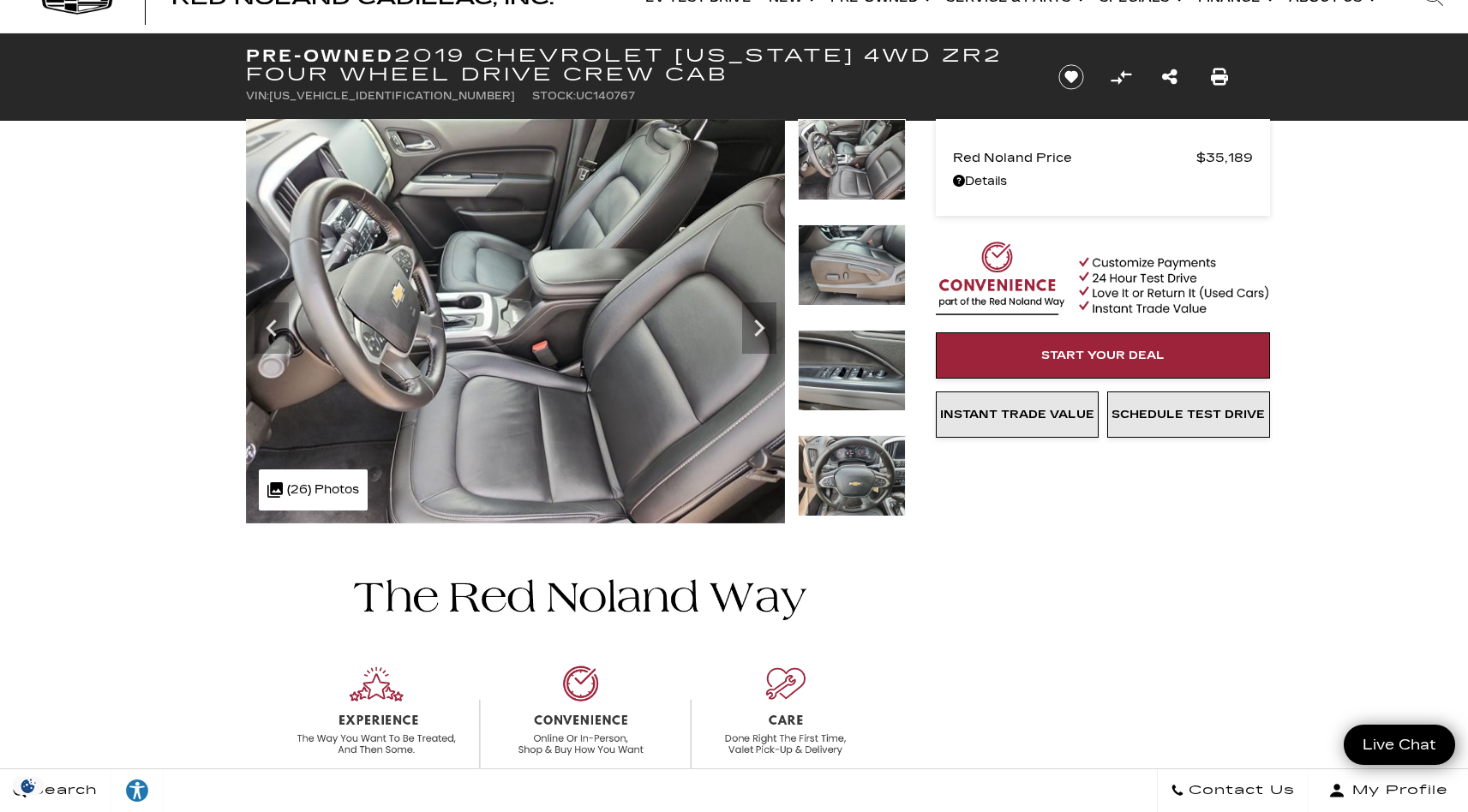
scroll to position [25, 0]
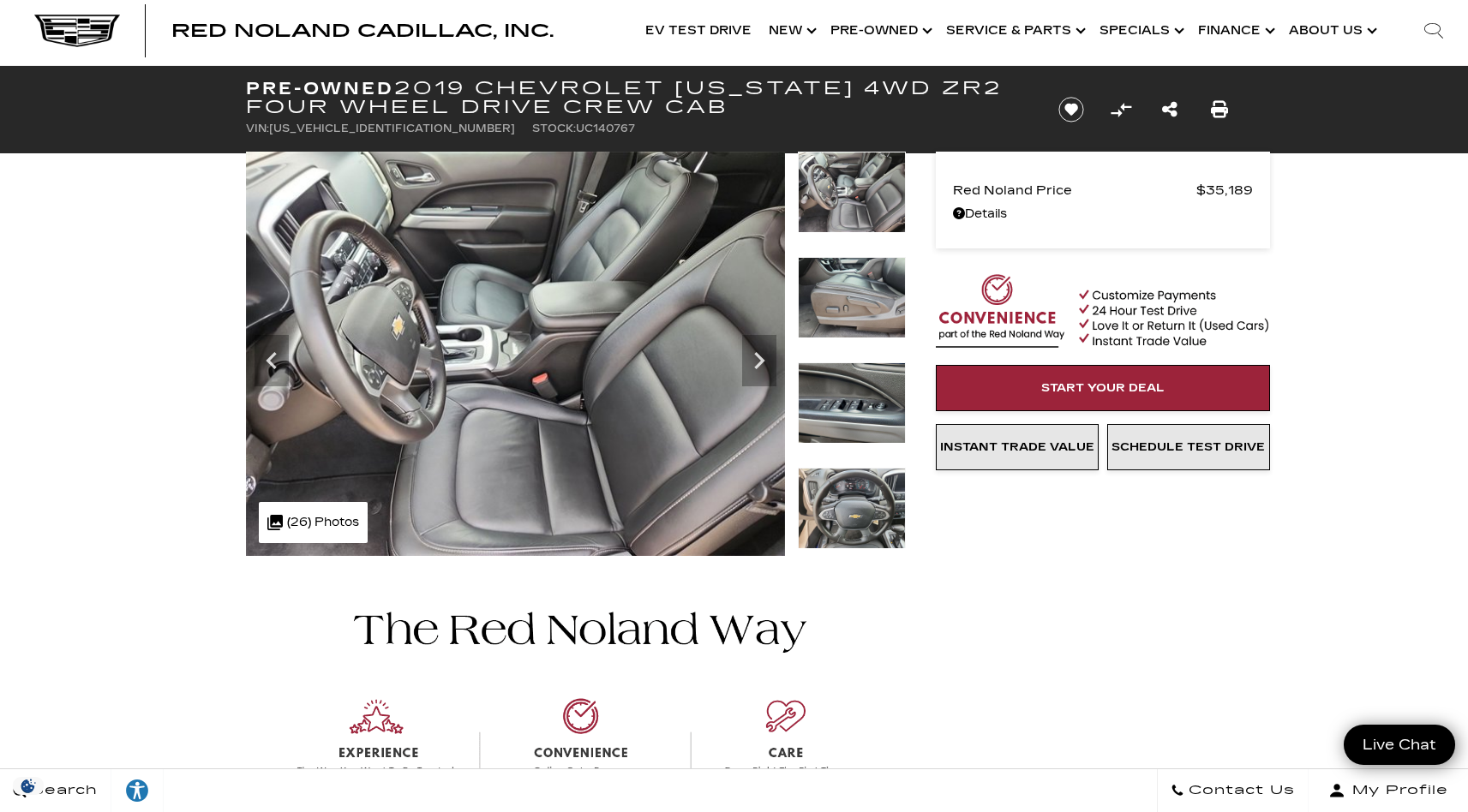
click at [868, 495] on img at bounding box center [851, 508] width 108 height 81
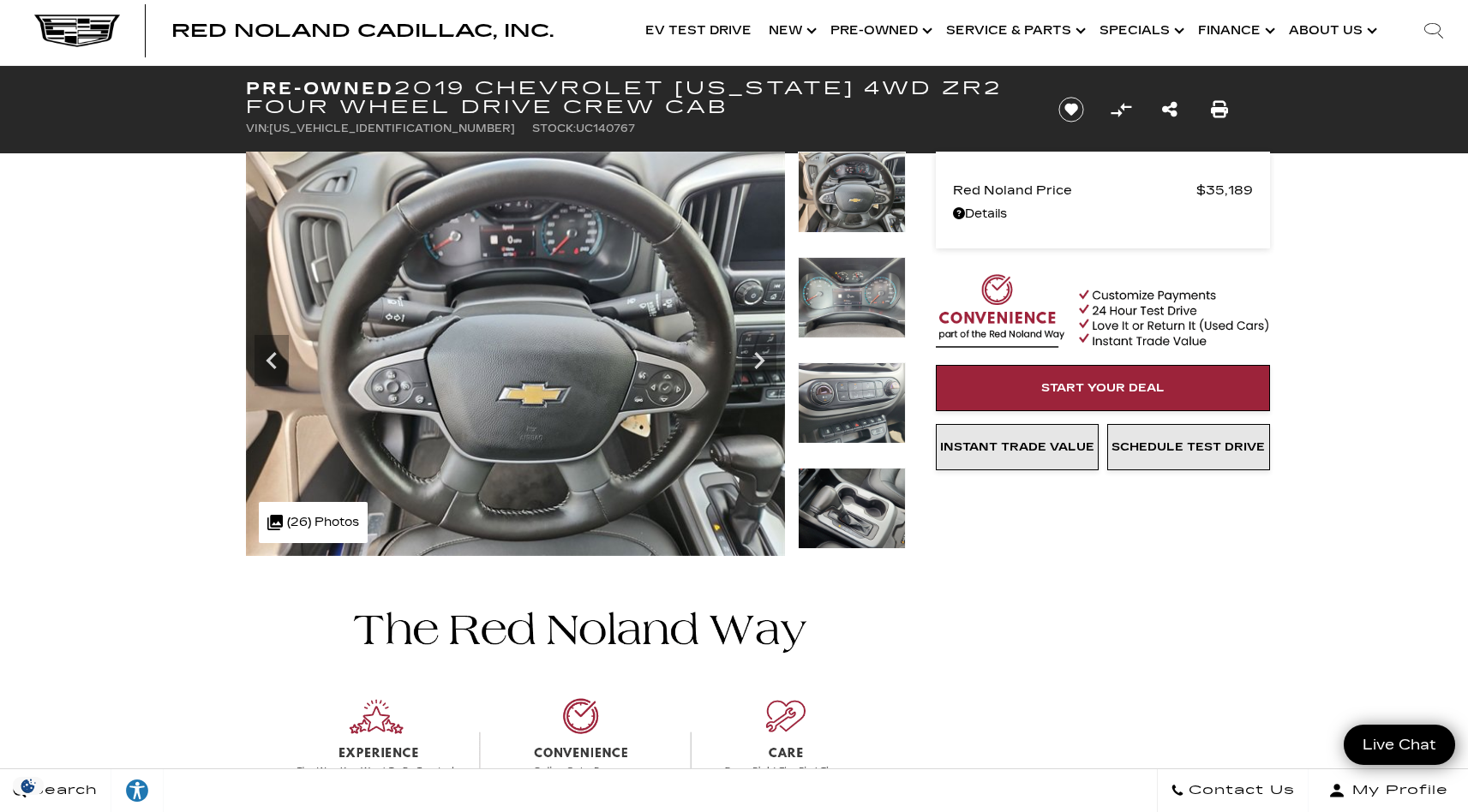
click at [858, 419] on img at bounding box center [851, 403] width 108 height 81
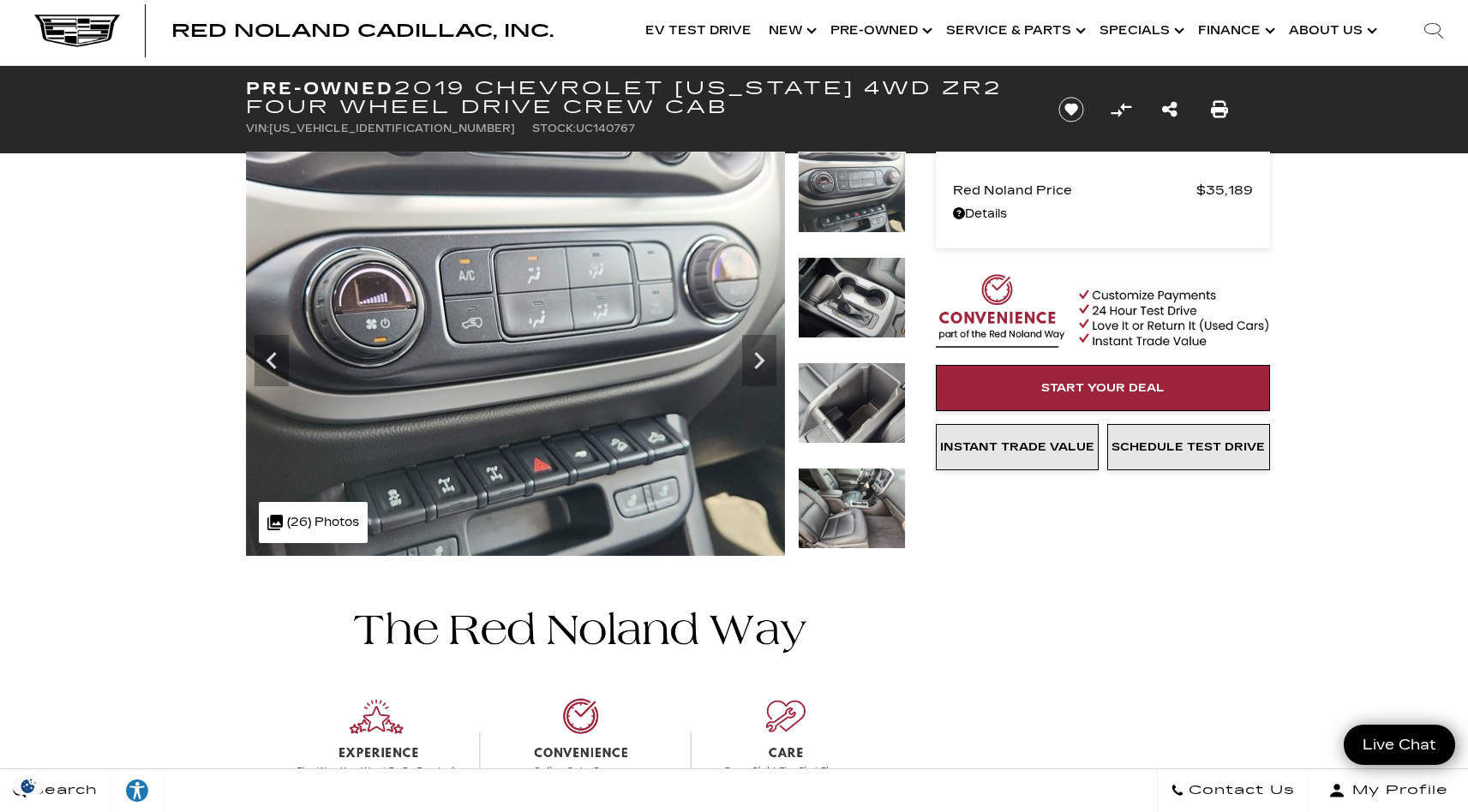
click at [853, 403] on img at bounding box center [851, 403] width 108 height 81
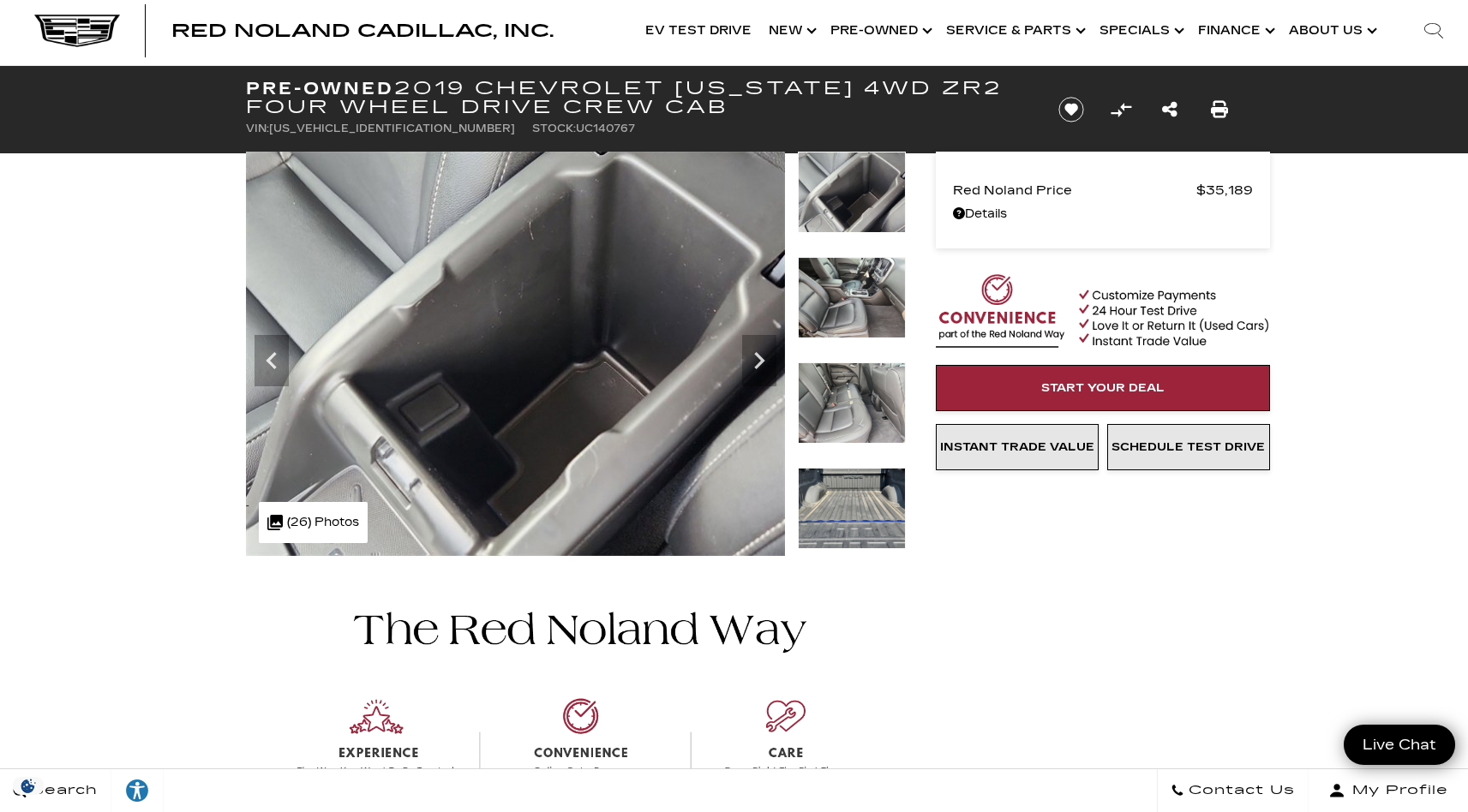
click at [861, 415] on img at bounding box center [851, 403] width 108 height 81
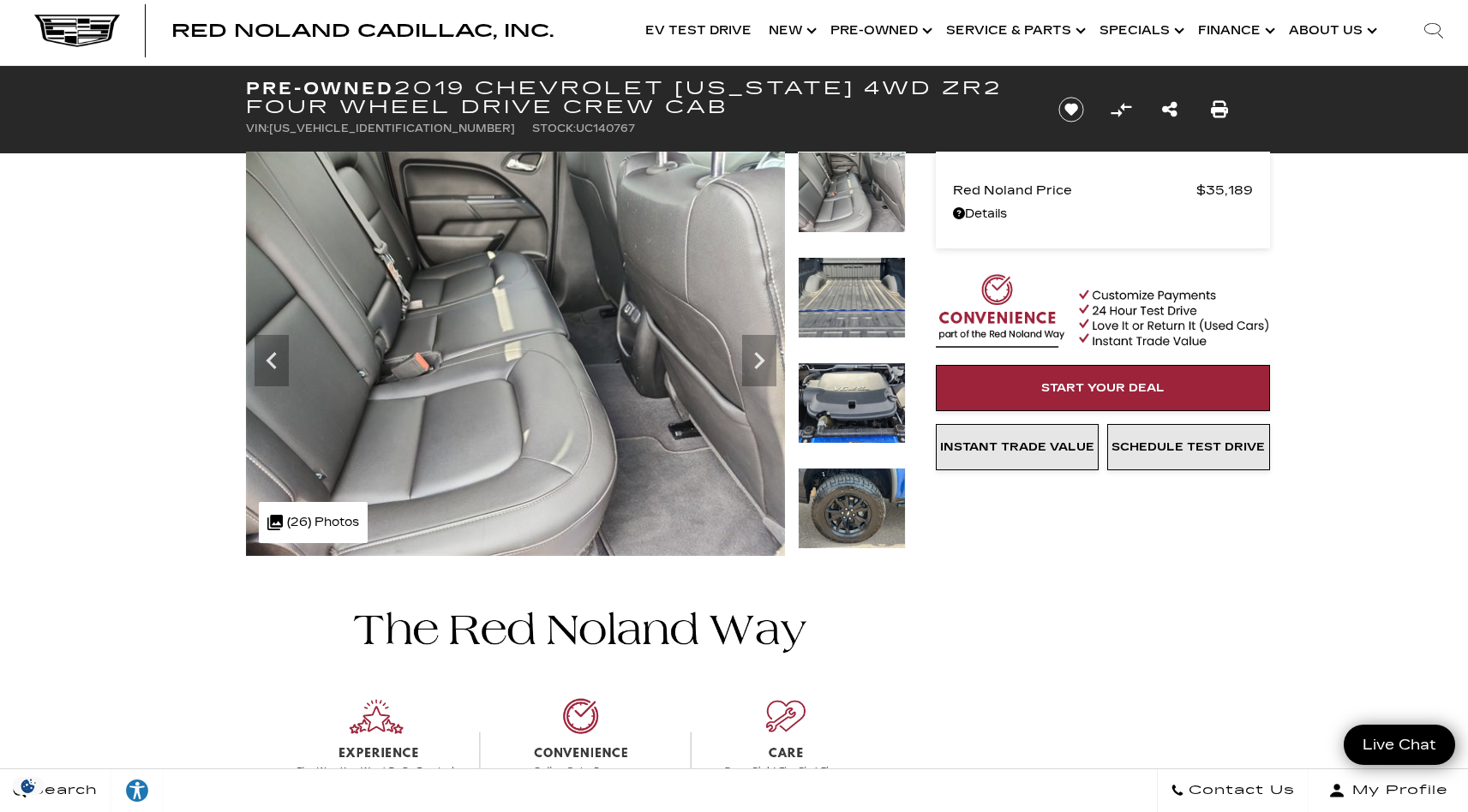
click at [866, 321] on img at bounding box center [851, 297] width 108 height 81
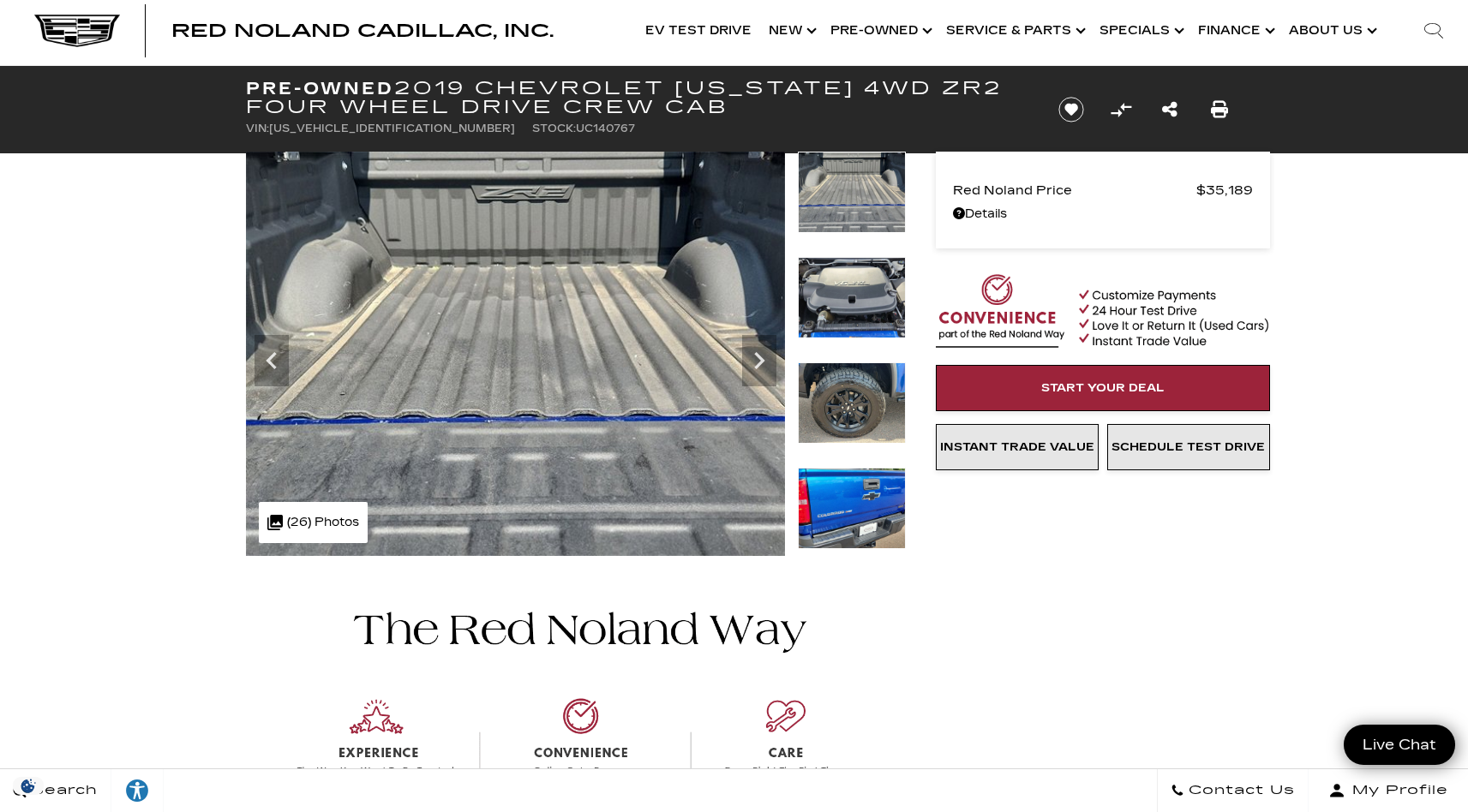
click at [870, 320] on img at bounding box center [851, 297] width 108 height 81
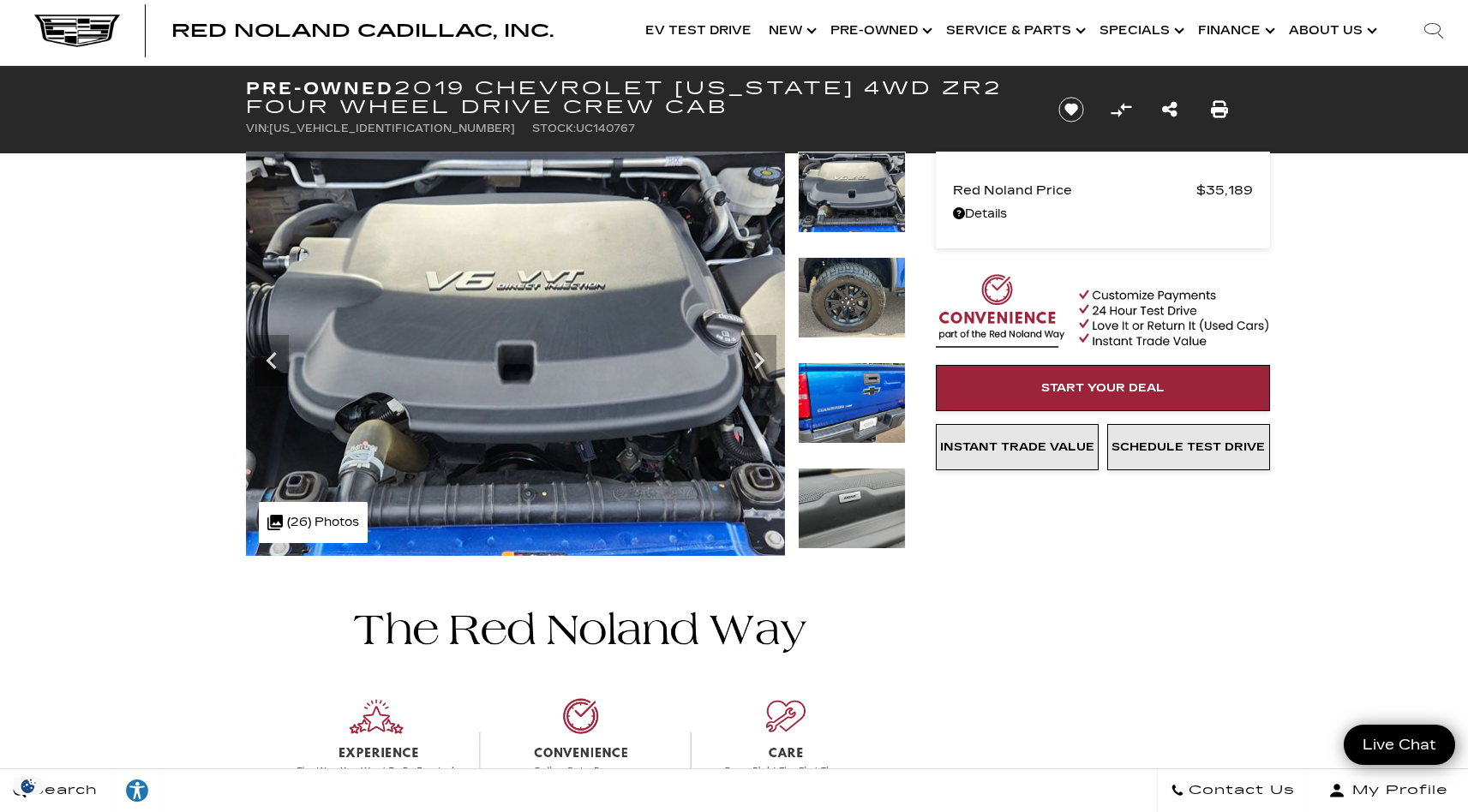
click at [858, 406] on img at bounding box center [851, 403] width 108 height 81
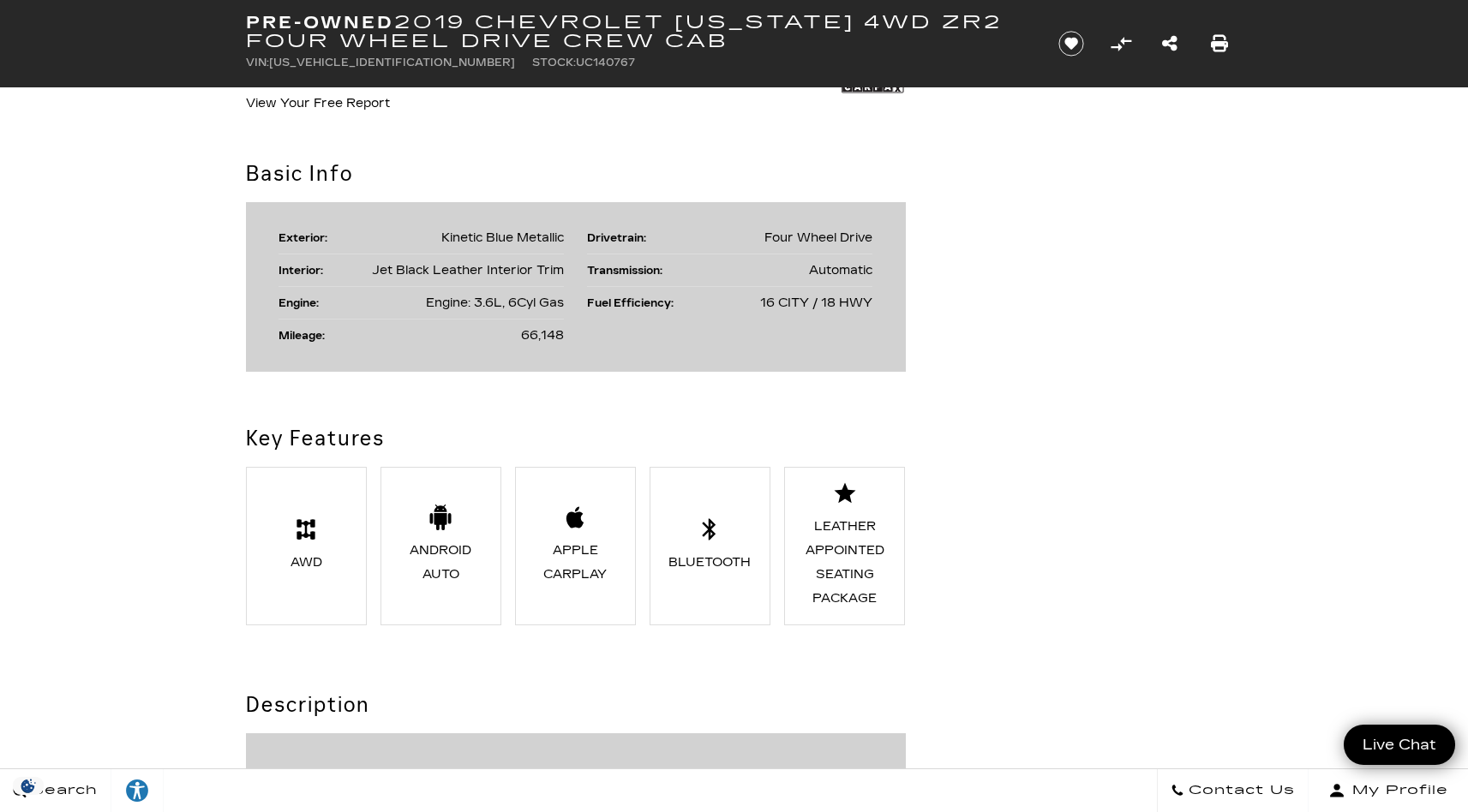
scroll to position [0, 0]
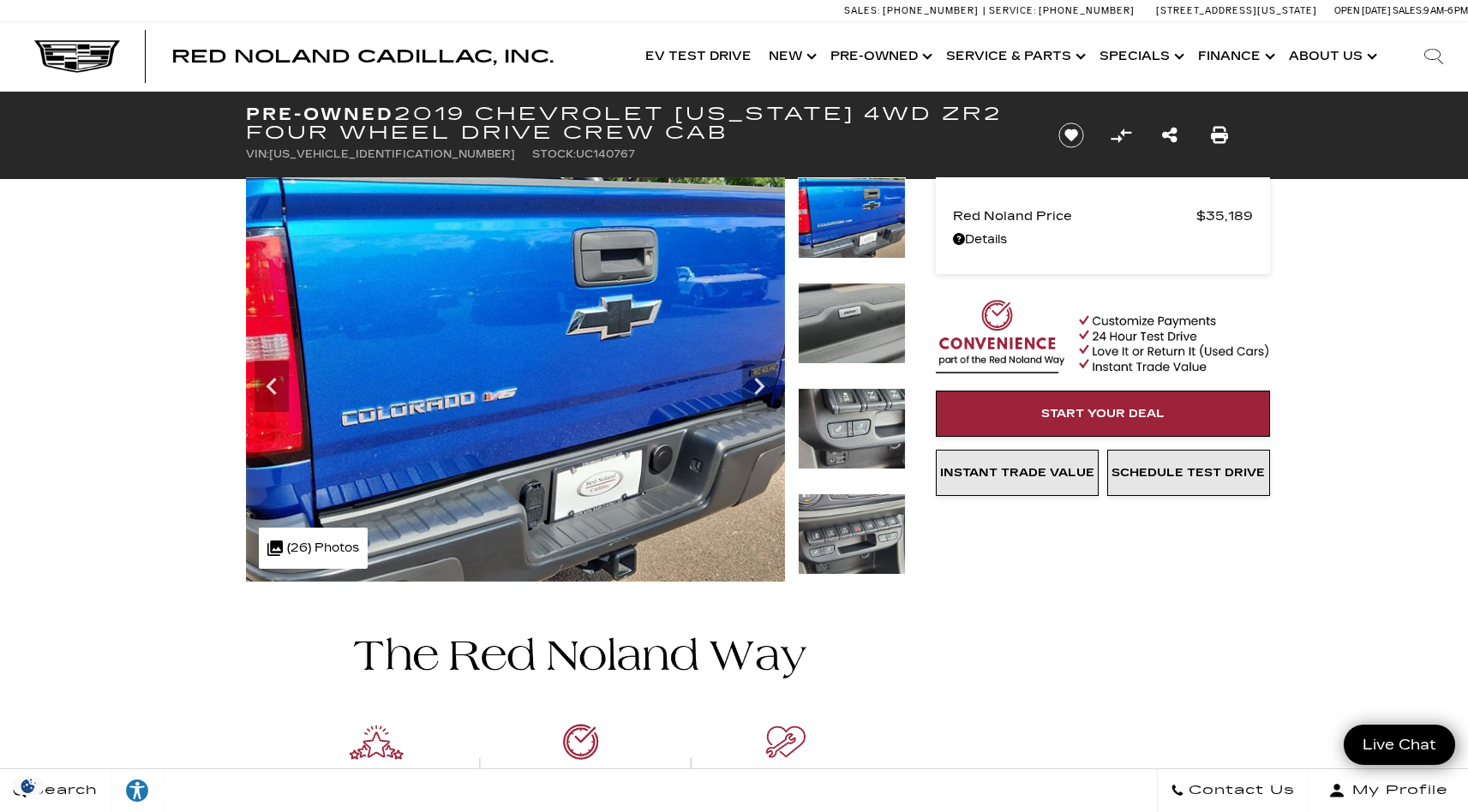
click at [88, 67] on img at bounding box center [77, 57] width 86 height 33
